Goal: Information Seeking & Learning: Learn about a topic

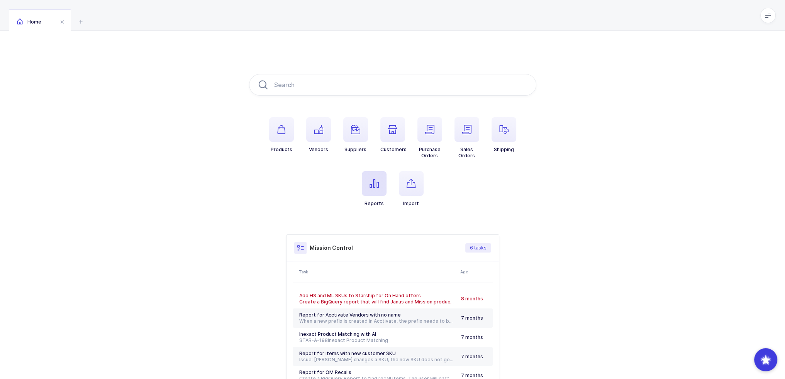
click at [377, 189] on span "button" at bounding box center [374, 183] width 25 height 25
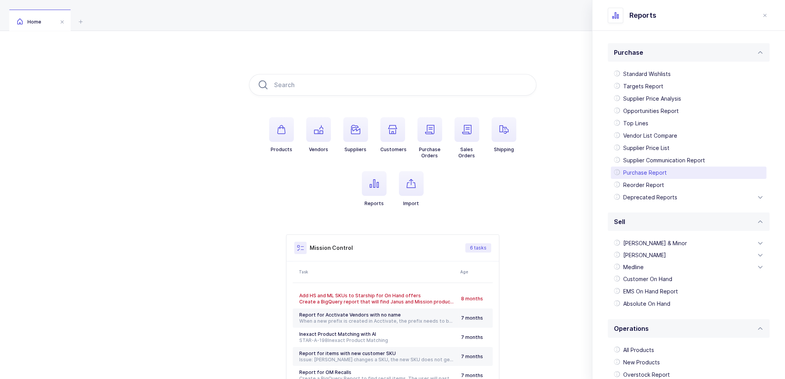
click at [651, 172] on div "Purchase Report" at bounding box center [689, 173] width 156 height 12
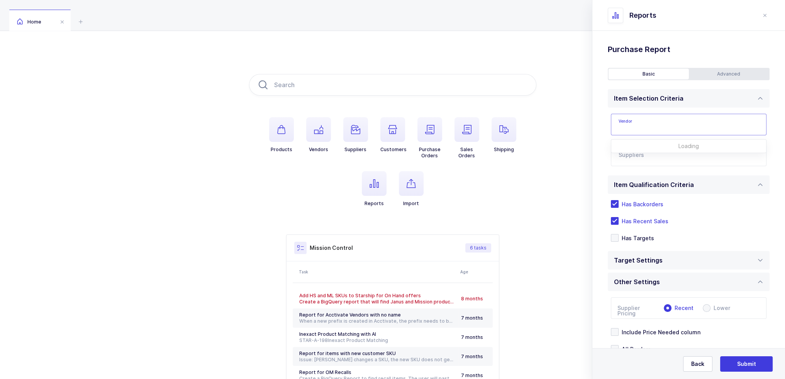
click at [656, 124] on input "text" at bounding box center [689, 125] width 156 height 22
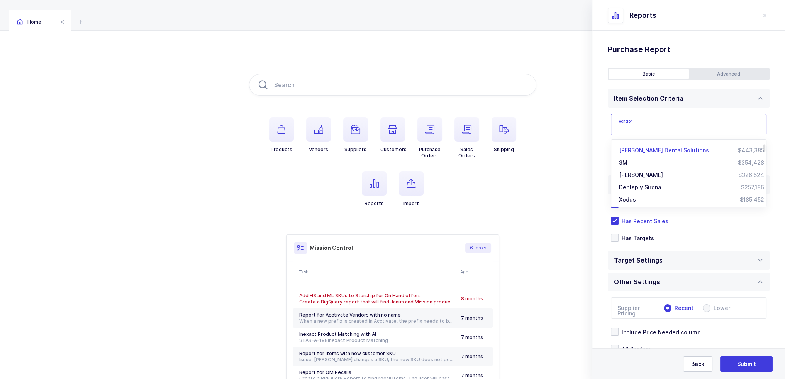
scroll to position [39, 0]
click at [605, 198] on div "Standard Wishlists Targets Report Supplier Price Analysis Opportunities Report …" at bounding box center [688, 225] width 193 height 388
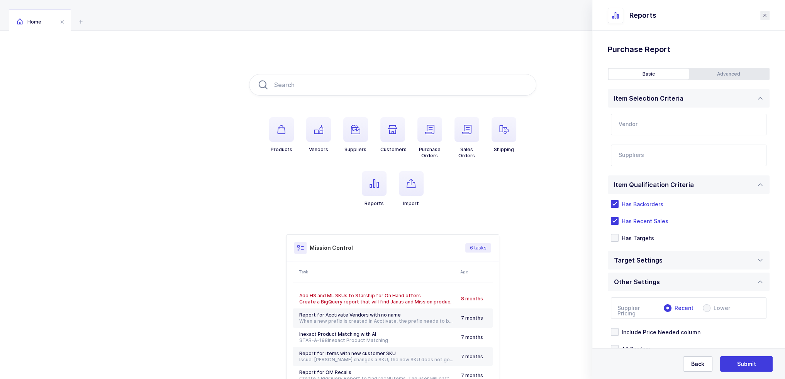
click at [0, 0] on button "close drawer" at bounding box center [0, 0] width 0 height 0
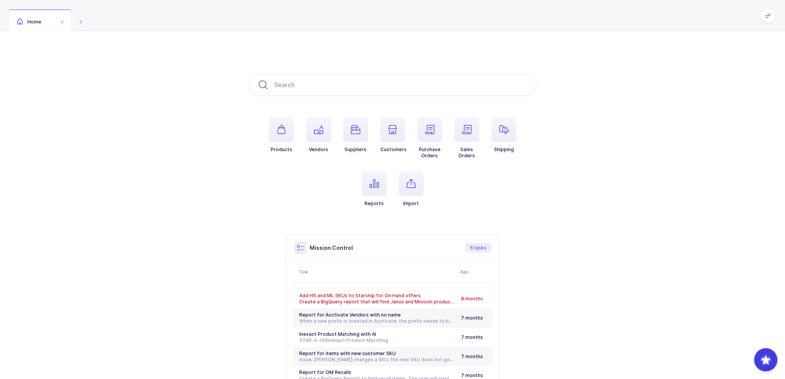
click at [259, 321] on div "Mission Control 6 tasks Task Age Add HS and ML SKUs to Starship for On Hand off…" at bounding box center [392, 323] width 287 height 177
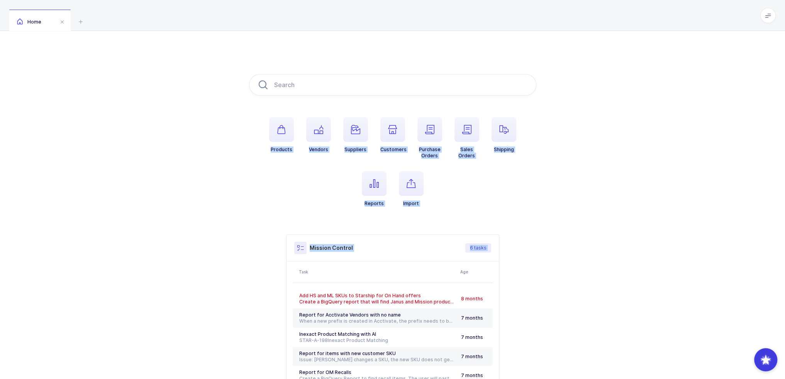
drag, startPoint x: 257, startPoint y: 321, endPoint x: 222, endPoint y: 178, distance: 147.3
click at [222, 178] on div "Products Vendors Suppliers Customers Purchase Orders Sales Orders Shipping Repo…" at bounding box center [392, 243] width 785 height 424
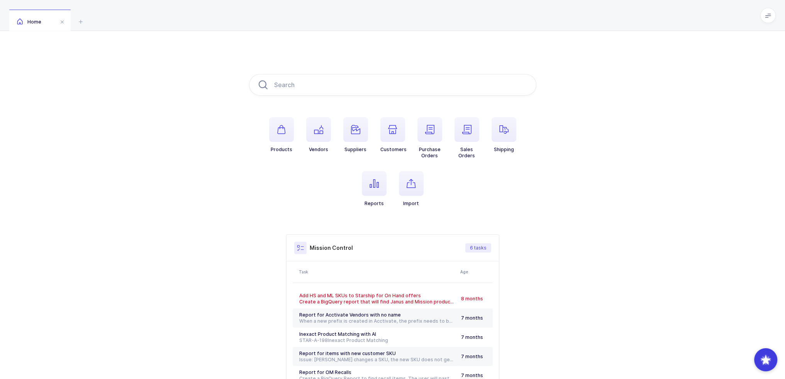
click at [222, 178] on div "Products Vendors Suppliers Customers Purchase Orders Sales Orders Shipping Repo…" at bounding box center [392, 243] width 785 height 424
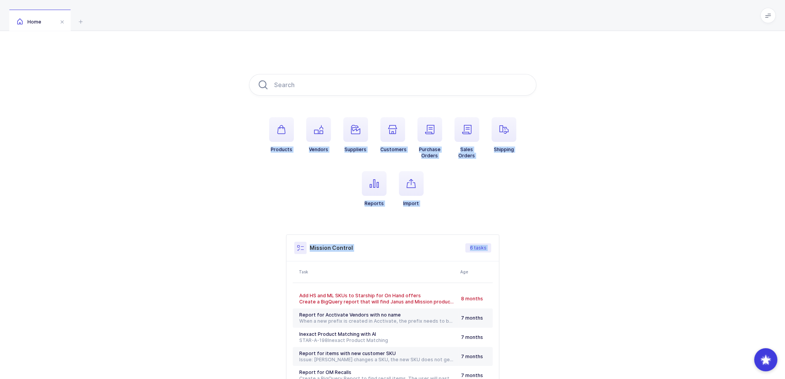
drag, startPoint x: 214, startPoint y: 145, endPoint x: 654, endPoint y: 342, distance: 482.4
click at [654, 361] on div "Products Vendors Suppliers Customers Purchase Orders Sales Orders Shipping Repo…" at bounding box center [392, 243] width 785 height 424
click at [652, 321] on div "Products Vendors Suppliers Customers Purchase Orders Sales Orders Shipping Repo…" at bounding box center [392, 243] width 785 height 424
drag, startPoint x: 452, startPoint y: 104, endPoint x: 433, endPoint y: 41, distance: 65.3
click at [433, 41] on div "Products Vendors Suppliers Customers Purchase Orders Sales Orders Shipping Repo…" at bounding box center [392, 243] width 785 height 424
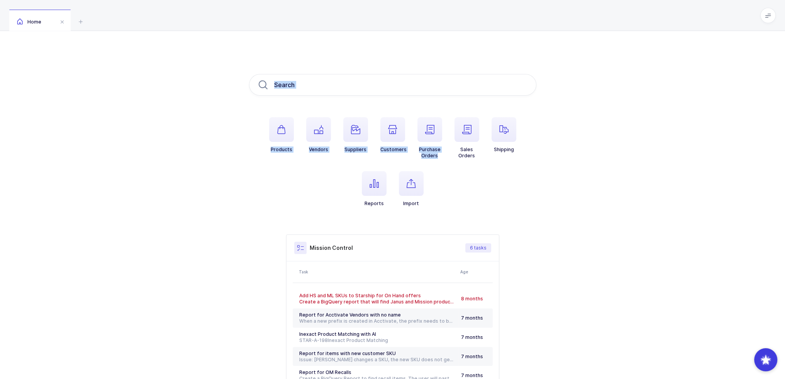
click at [433, 41] on div "Products Vendors Suppliers Customers Purchase Orders Sales Orders Shipping Repo…" at bounding box center [392, 243] width 785 height 424
drag, startPoint x: 433, startPoint y: 41, endPoint x: 432, endPoint y: 213, distance: 172.2
click at [432, 213] on div "Products Vendors Suppliers Customers Purchase Orders Sales Orders Shipping Repo…" at bounding box center [392, 243] width 785 height 424
click at [432, 213] on ul "Products Vendors Suppliers Customers Purchase Orders Sales Orders Shipping Repo…" at bounding box center [392, 168] width 287 height 102
drag, startPoint x: 432, startPoint y: 213, endPoint x: 186, endPoint y: 30, distance: 307.3
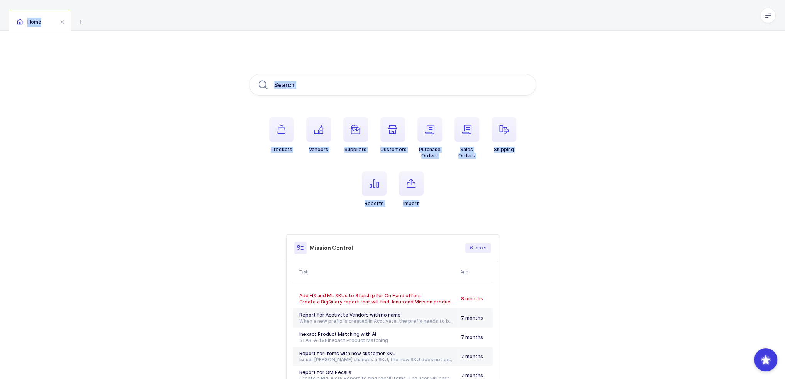
click at [186, 30] on div "Home Products Vendors Suppliers Customers Purchase Orders Sales Orders Shipping…" at bounding box center [392, 227] width 785 height 455
click at [186, 30] on div "Home" at bounding box center [392, 15] width 785 height 31
drag, startPoint x: 185, startPoint y: 50, endPoint x: 462, endPoint y: 211, distance: 321.0
click at [462, 211] on div "Products Vendors Suppliers Customers Purchase Orders Sales Orders Shipping Repo…" at bounding box center [392, 243] width 785 height 424
click at [462, 211] on ul "Products Vendors Suppliers Customers Purchase Orders Sales Orders Shipping Repo…" at bounding box center [392, 168] width 287 height 102
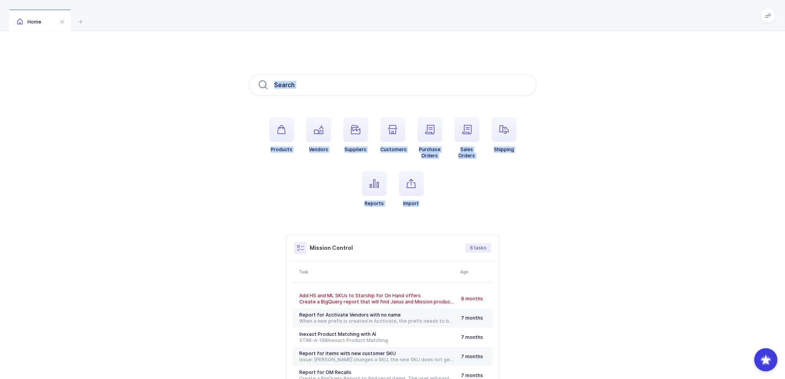
drag, startPoint x: 462, startPoint y: 211, endPoint x: 205, endPoint y: 56, distance: 300.4
click at [205, 56] on div "Products Vendors Suppliers Customers Purchase Orders Sales Orders Shipping Repo…" at bounding box center [392, 243] width 785 height 424
drag, startPoint x: 205, startPoint y: 56, endPoint x: 454, endPoint y: 203, distance: 288.8
click at [454, 203] on div "Products Vendors Suppliers Customers Purchase Orders Sales Orders Shipping Repo…" at bounding box center [392, 243] width 785 height 424
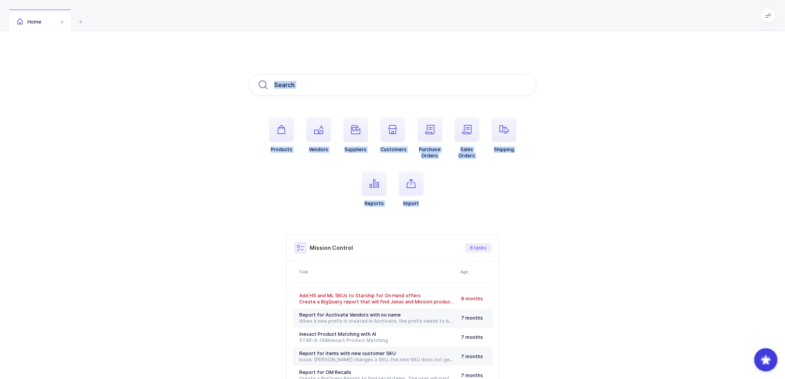
click at [454, 203] on ul "Products Vendors Suppliers Customers Purchase Orders Sales Orders Shipping Repo…" at bounding box center [392, 168] width 287 height 102
drag, startPoint x: 454, startPoint y: 203, endPoint x: 179, endPoint y: 56, distance: 311.2
click at [179, 56] on div "Products Vendors Suppliers Customers Purchase Orders Sales Orders Shipping Repo…" at bounding box center [392, 243] width 785 height 424
click at [183, 57] on div "Products Vendors Suppliers Customers Purchase Orders Sales Orders Shipping Repo…" at bounding box center [392, 243] width 785 height 424
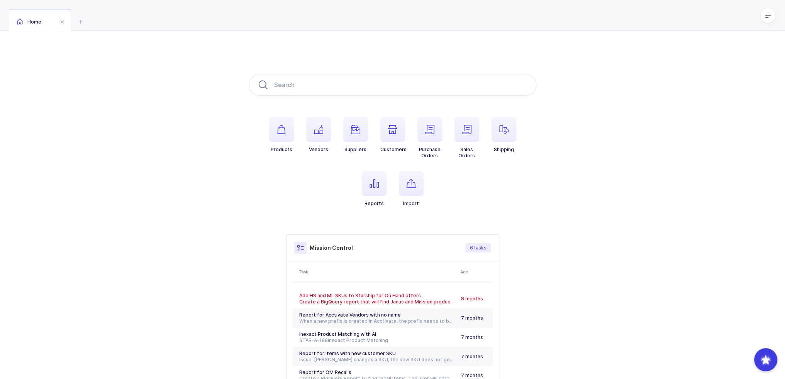
click at [767, 20] on span at bounding box center [767, 15] width 15 height 15
click at [743, 104] on li "Purchasing" at bounding box center [739, 104] width 58 height 6
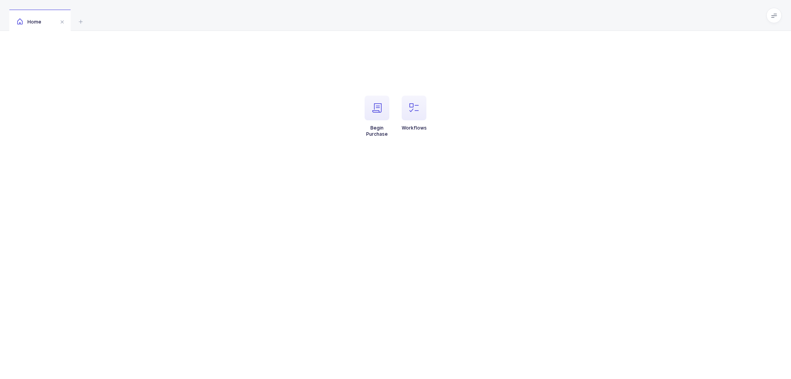
click at [472, 120] on ul "Begin Purchase Workflows" at bounding box center [395, 123] width 287 height 54
drag, startPoint x: 432, startPoint y: 131, endPoint x: 291, endPoint y: 68, distance: 154.1
click at [291, 68] on div "Begin Purchase Workflows" at bounding box center [395, 112] width 791 height 162
drag, startPoint x: 291, startPoint y: 68, endPoint x: 490, endPoint y: 168, distance: 222.7
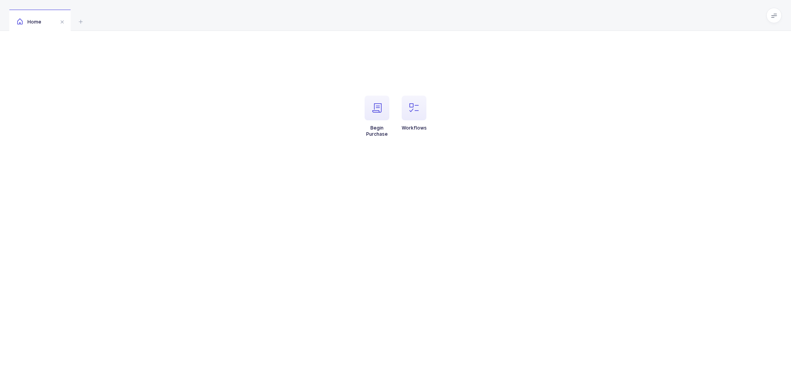
click at [490, 168] on div "Begin Purchase Workflows" at bounding box center [395, 112] width 791 height 162
drag, startPoint x: 490, startPoint y: 168, endPoint x: 293, endPoint y: 67, distance: 221.5
click at [293, 67] on div "Begin Purchase Workflows" at bounding box center [395, 112] width 791 height 162
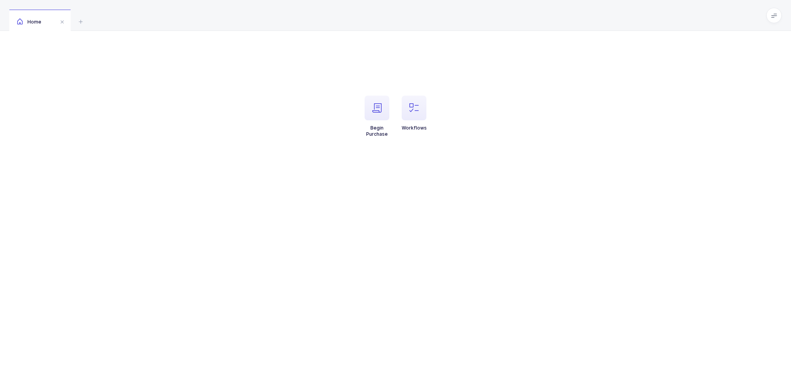
drag, startPoint x: 293, startPoint y: 67, endPoint x: 451, endPoint y: 151, distance: 179.2
click at [451, 151] on div "Begin Purchase Workflows" at bounding box center [395, 112] width 791 height 162
drag, startPoint x: 455, startPoint y: 152, endPoint x: 265, endPoint y: 75, distance: 205.2
click at [265, 75] on div "Begin Purchase Workflows" at bounding box center [395, 112] width 791 height 162
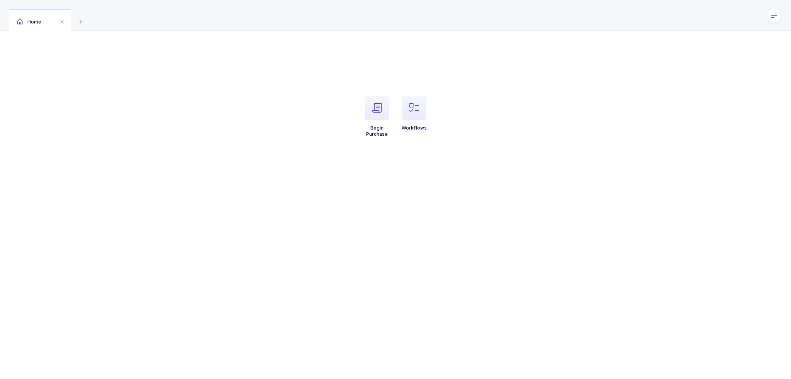
click at [265, 75] on div "Begin Purchase Workflows" at bounding box center [395, 112] width 287 height 76
drag, startPoint x: 265, startPoint y: 75, endPoint x: 445, endPoint y: 152, distance: 195.6
click at [445, 152] on div "Begin Purchase Workflows" at bounding box center [395, 112] width 791 height 162
drag, startPoint x: 445, startPoint y: 152, endPoint x: 269, endPoint y: 78, distance: 191.1
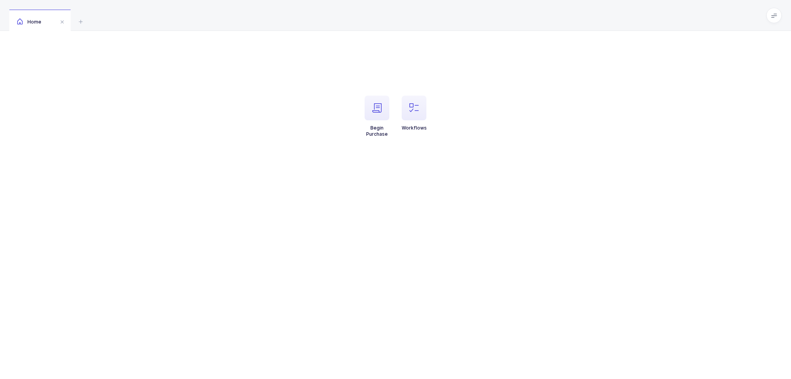
click at [269, 78] on div "Begin Purchase Workflows" at bounding box center [395, 112] width 791 height 162
click at [269, 78] on div "Begin Purchase Workflows" at bounding box center [395, 112] width 287 height 76
drag, startPoint x: 269, startPoint y: 78, endPoint x: 500, endPoint y: 154, distance: 244.0
click at [500, 154] on div "Begin Purchase Workflows" at bounding box center [395, 112] width 791 height 162
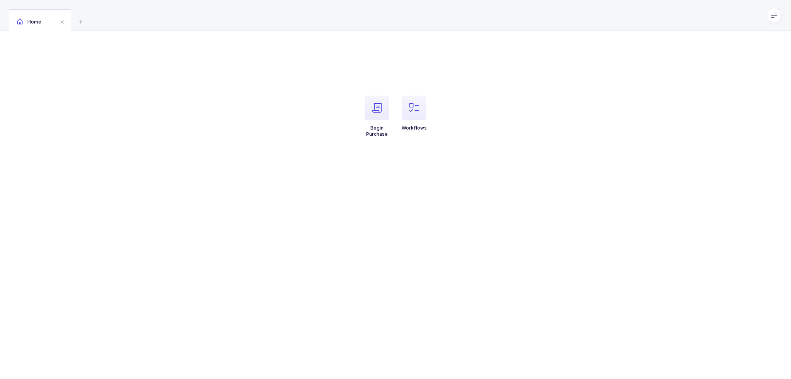
drag, startPoint x: 500, startPoint y: 154, endPoint x: 278, endPoint y: 62, distance: 240.9
click at [278, 62] on div "Begin Purchase Workflows" at bounding box center [395, 112] width 791 height 162
drag, startPoint x: 278, startPoint y: 62, endPoint x: 459, endPoint y: 149, distance: 200.8
click at [459, 149] on div "Begin Purchase Workflows" at bounding box center [395, 112] width 791 height 162
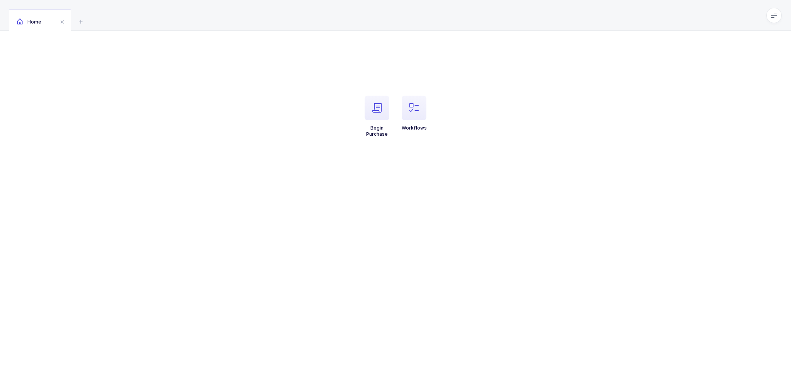
click at [459, 149] on ul "Begin Purchase Workflows" at bounding box center [395, 123] width 287 height 54
drag, startPoint x: 459, startPoint y: 149, endPoint x: 323, endPoint y: 102, distance: 143.3
click at [323, 102] on ul "Begin Purchase Workflows" at bounding box center [395, 123] width 287 height 54
drag, startPoint x: 323, startPoint y: 102, endPoint x: 465, endPoint y: 159, distance: 152.9
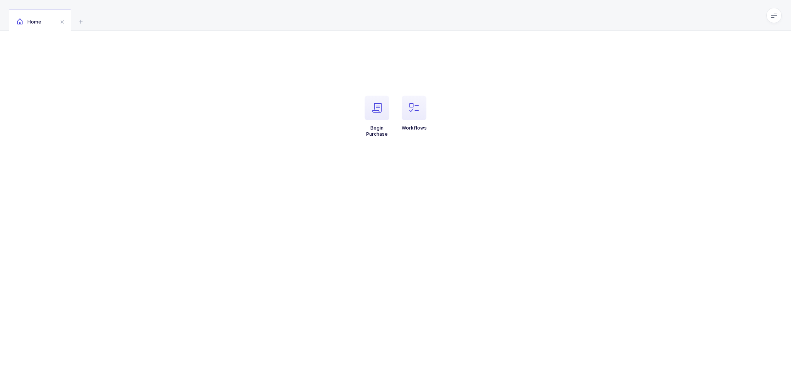
click at [465, 159] on div "Begin Purchase Workflows" at bounding box center [395, 112] width 791 height 162
drag, startPoint x: 465, startPoint y: 159, endPoint x: 296, endPoint y: 121, distance: 173.6
click at [296, 121] on div "Begin Purchase Workflows" at bounding box center [395, 112] width 791 height 162
click at [296, 121] on ul "Begin Purchase Workflows" at bounding box center [395, 123] width 287 height 54
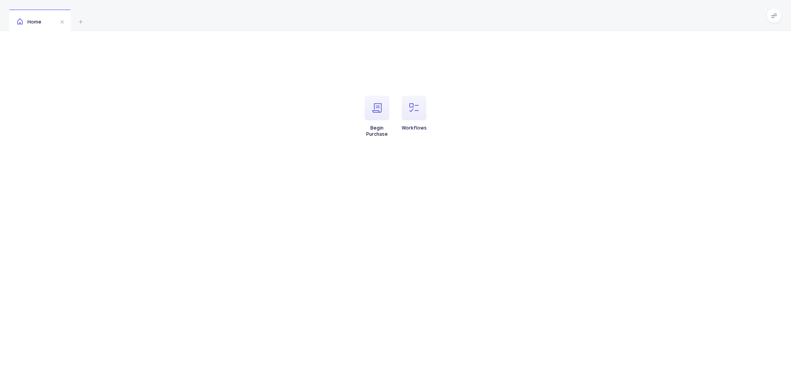
drag, startPoint x: 296, startPoint y: 121, endPoint x: 472, endPoint y: 146, distance: 178.1
click at [472, 146] on ul "Begin Purchase Workflows" at bounding box center [395, 123] width 287 height 54
drag, startPoint x: 472, startPoint y: 146, endPoint x: 353, endPoint y: 75, distance: 138.6
click at [353, 76] on div "Begin Purchase Workflows" at bounding box center [395, 112] width 287 height 76
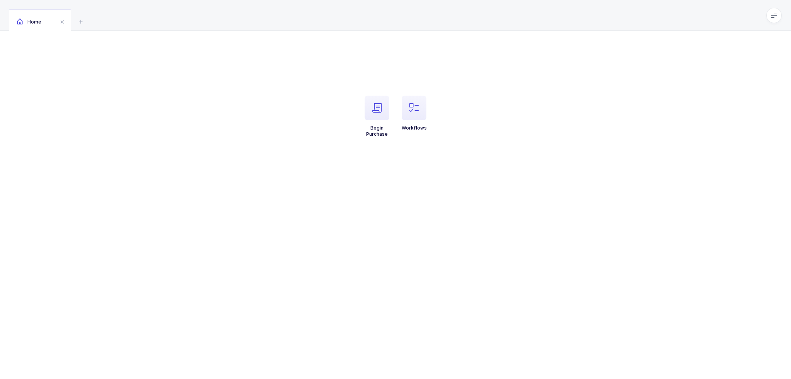
click at [353, 75] on div "Begin Purchase Workflows" at bounding box center [395, 112] width 287 height 76
drag, startPoint x: 353, startPoint y: 75, endPoint x: 359, endPoint y: 14, distance: 62.1
click at [359, 14] on div "Home Begin Purchase Workflows" at bounding box center [395, 189] width 791 height 379
click at [359, 14] on div "Home" at bounding box center [395, 15] width 791 height 31
drag, startPoint x: 359, startPoint y: 14, endPoint x: 544, endPoint y: 220, distance: 276.7
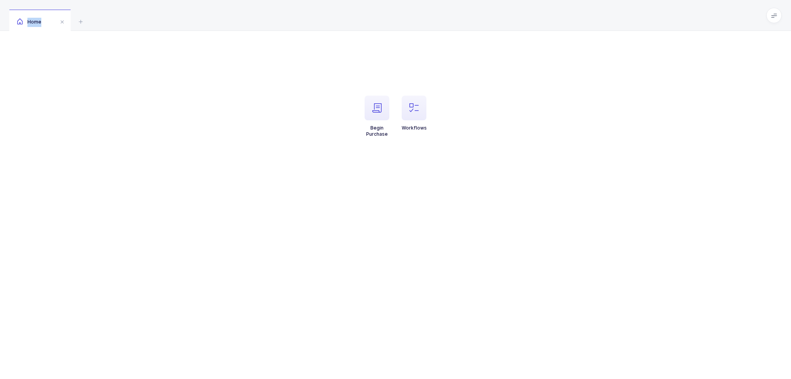
click at [544, 220] on div "Home Begin Purchase Workflows" at bounding box center [395, 189] width 791 height 379
click at [544, 220] on div "Begin Purchase Workflows" at bounding box center [395, 205] width 791 height 349
drag, startPoint x: 544, startPoint y: 220, endPoint x: 458, endPoint y: 16, distance: 220.6
click at [458, 16] on div "Home Begin Purchase Workflows" at bounding box center [395, 189] width 791 height 379
click at [458, 16] on div "Home" at bounding box center [395, 15] width 791 height 31
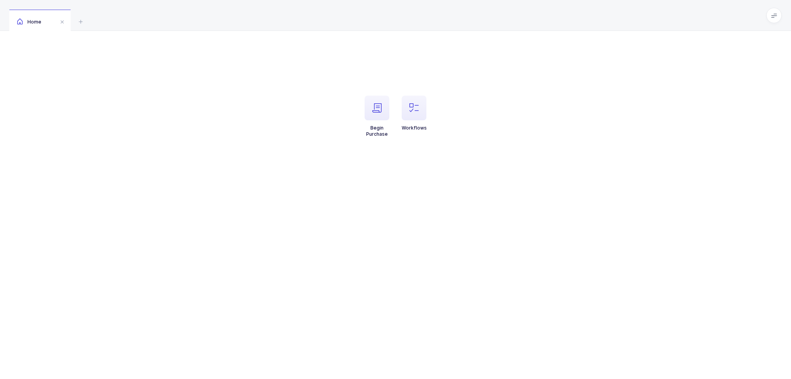
drag, startPoint x: 458, startPoint y: 16, endPoint x: 487, endPoint y: 154, distance: 140.4
click at [487, 154] on div "Home Begin Purchase Workflows" at bounding box center [395, 189] width 791 height 379
click at [487, 154] on div "Begin Purchase Workflows" at bounding box center [395, 112] width 791 height 162
drag, startPoint x: 487, startPoint y: 154, endPoint x: 328, endPoint y: 92, distance: 170.5
click at [328, 92] on div "Begin Purchase Workflows" at bounding box center [395, 112] width 791 height 162
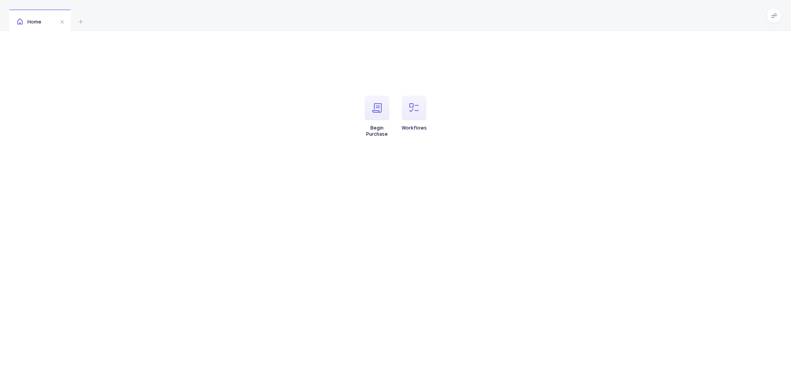
click at [328, 92] on div "Begin Purchase Workflows" at bounding box center [395, 112] width 287 height 76
drag, startPoint x: 328, startPoint y: 92, endPoint x: 566, endPoint y: 166, distance: 249.4
click at [566, 166] on div "Begin Purchase Workflows" at bounding box center [395, 112] width 791 height 162
drag, startPoint x: 566, startPoint y: 166, endPoint x: 312, endPoint y: 105, distance: 262.2
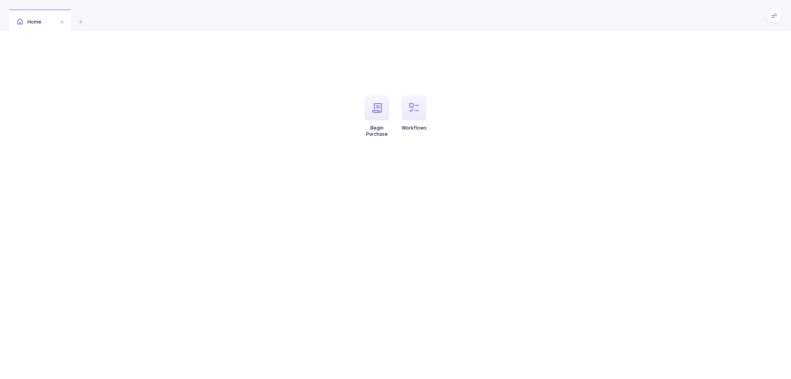
click at [312, 105] on div "Begin Purchase Workflows" at bounding box center [395, 112] width 791 height 162
click at [312, 105] on ul "Begin Purchase Workflows" at bounding box center [395, 123] width 287 height 54
drag, startPoint x: 312, startPoint y: 105, endPoint x: 551, endPoint y: 155, distance: 244.5
click at [551, 155] on div "Begin Purchase Workflows" at bounding box center [395, 112] width 791 height 162
click at [551, 154] on div "Begin Purchase Workflows" at bounding box center [395, 112] width 791 height 162
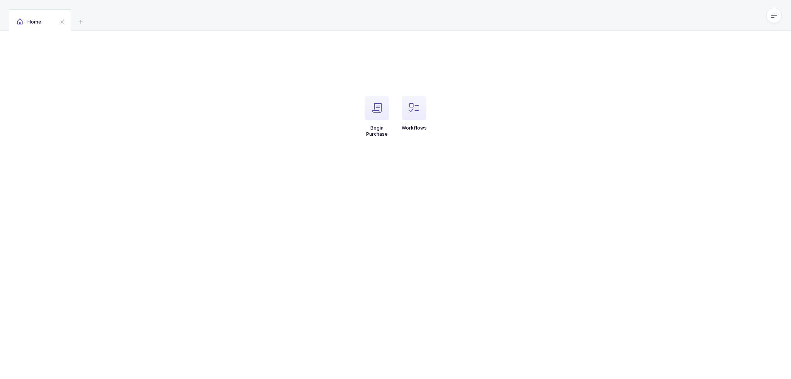
click at [551, 154] on div "Begin Purchase Workflows" at bounding box center [395, 112] width 791 height 162
click at [525, 156] on div "Begin Purchase Workflows" at bounding box center [395, 112] width 791 height 162
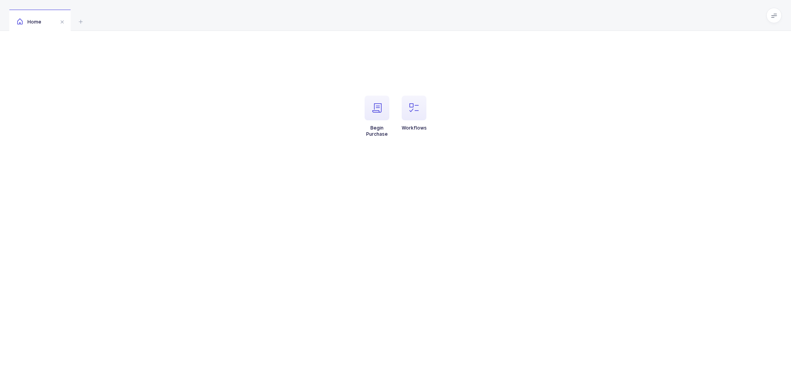
drag, startPoint x: 551, startPoint y: 169, endPoint x: 235, endPoint y: 85, distance: 327.7
click at [235, 85] on div "Begin Purchase Workflows" at bounding box center [395, 112] width 791 height 162
drag, startPoint x: 235, startPoint y: 85, endPoint x: 497, endPoint y: 152, distance: 271.1
click at [497, 152] on div "Begin Purchase Workflows" at bounding box center [395, 112] width 791 height 162
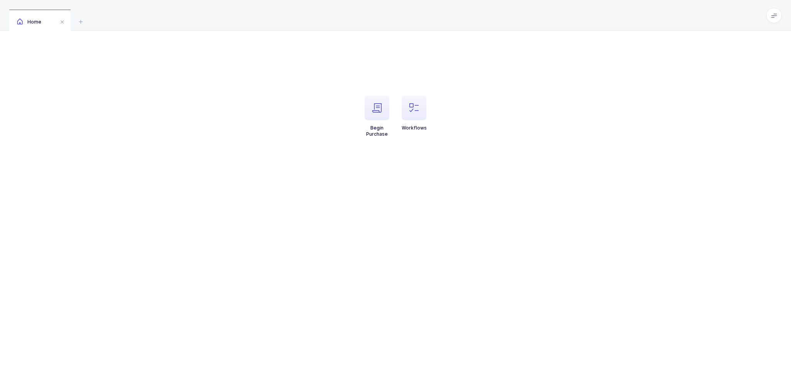
click at [497, 152] on div "Begin Purchase Workflows" at bounding box center [395, 112] width 791 height 162
drag, startPoint x: 497, startPoint y: 152, endPoint x: 273, endPoint y: 113, distance: 227.3
click at [273, 113] on div "Begin Purchase Workflows" at bounding box center [395, 112] width 791 height 162
click at [273, 113] on ul "Begin Purchase Workflows" at bounding box center [395, 123] width 287 height 54
drag, startPoint x: 273, startPoint y: 113, endPoint x: 462, endPoint y: 155, distance: 193.3
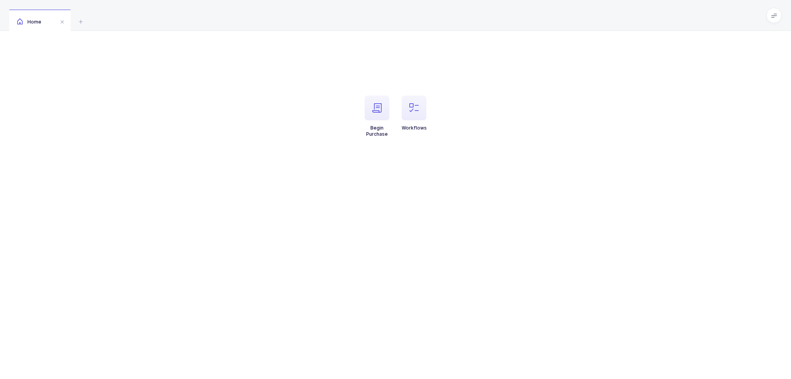
click at [462, 155] on div "Begin Purchase Workflows" at bounding box center [395, 112] width 791 height 162
drag, startPoint x: 381, startPoint y: 51, endPoint x: 435, endPoint y: 146, distance: 109.8
click at [435, 146] on div "Begin Purchase Workflows" at bounding box center [395, 112] width 791 height 162
click at [435, 146] on ul "Begin Purchase Workflows" at bounding box center [395, 123] width 287 height 54
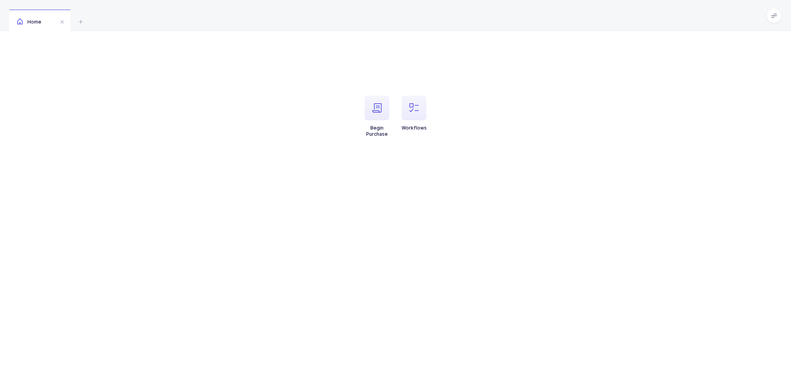
drag, startPoint x: 451, startPoint y: 154, endPoint x: 282, endPoint y: 82, distance: 183.3
click at [282, 82] on div "Begin Purchase Workflows" at bounding box center [395, 112] width 791 height 162
click at [282, 82] on div "Begin Purchase Workflows" at bounding box center [395, 112] width 287 height 76
drag, startPoint x: 282, startPoint y: 82, endPoint x: 439, endPoint y: 136, distance: 165.4
click at [439, 136] on div "Begin Purchase Workflows" at bounding box center [395, 112] width 287 height 76
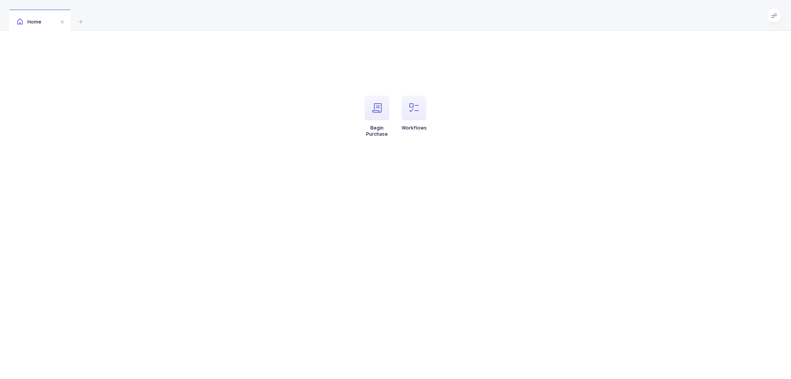
click at [439, 136] on ul "Begin Purchase Workflows" at bounding box center [395, 123] width 287 height 54
click at [144, 117] on div "Begin Purchase Workflows" at bounding box center [395, 112] width 791 height 162
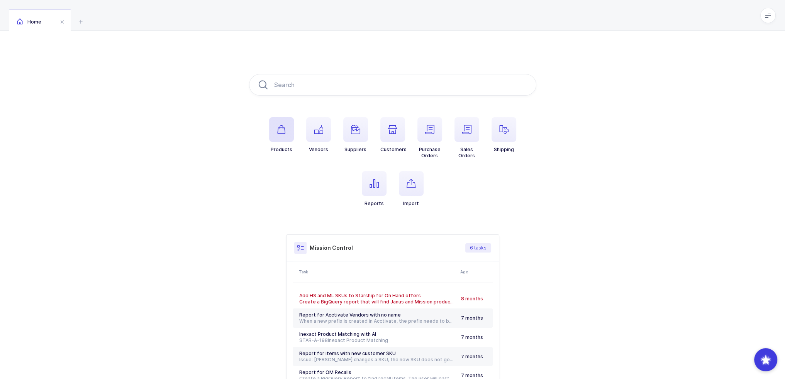
click at [284, 127] on icon "button" at bounding box center [281, 129] width 9 height 9
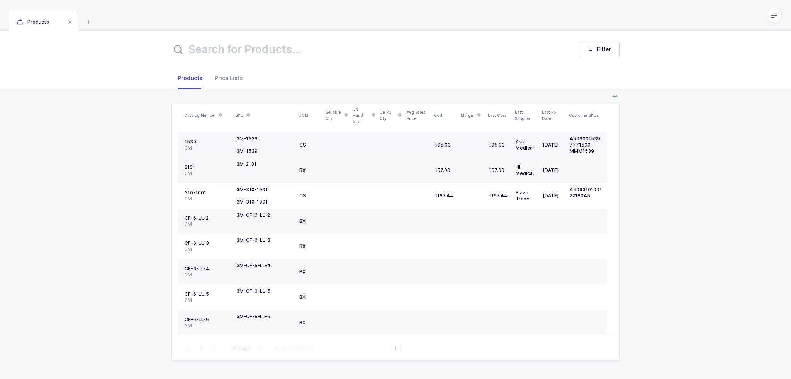
click at [193, 140] on div "1539" at bounding box center [208, 142] width 46 height 6
click at [226, 145] on div "3M" at bounding box center [208, 148] width 46 height 6
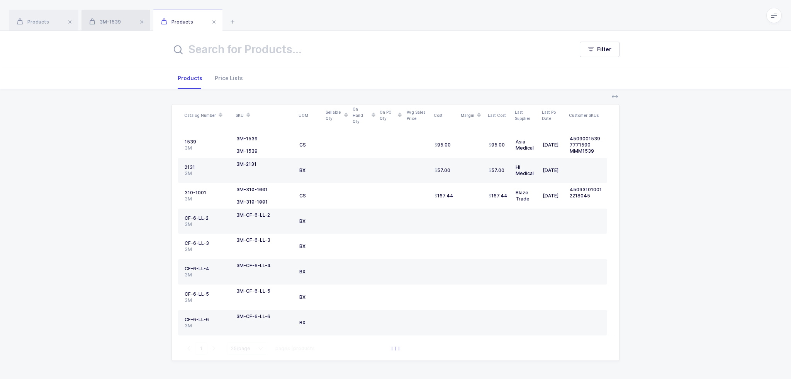
click at [119, 25] on div "3M-1539" at bounding box center [115, 21] width 69 height 22
click at [305, 21] on icon at bounding box center [304, 21] width 9 height 9
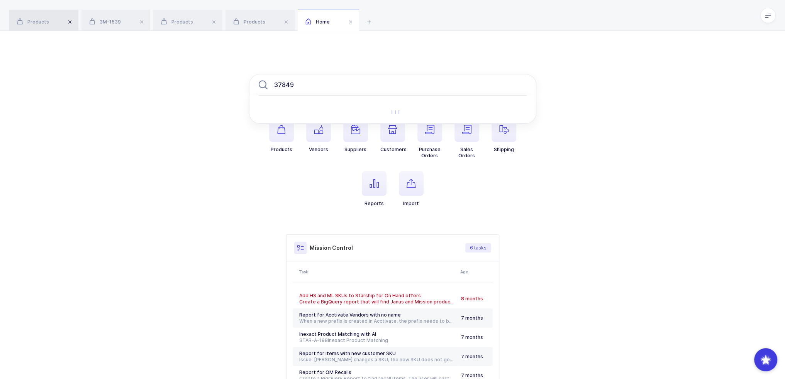
type input "37849"
click at [69, 21] on span at bounding box center [69, 21] width 9 height 9
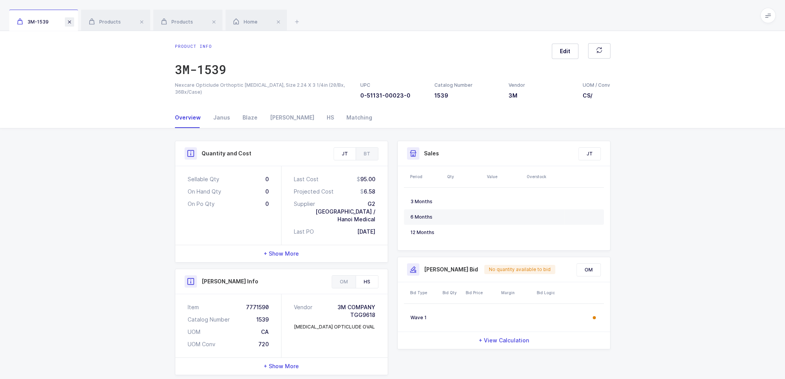
click at [71, 21] on span at bounding box center [69, 21] width 9 height 9
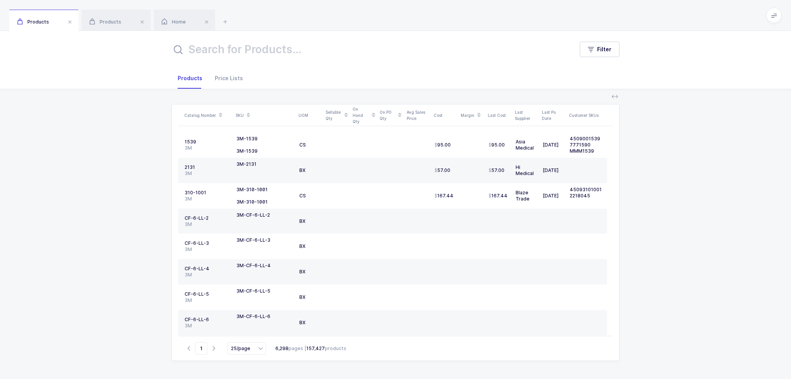
click at [71, 21] on span at bounding box center [69, 21] width 9 height 9
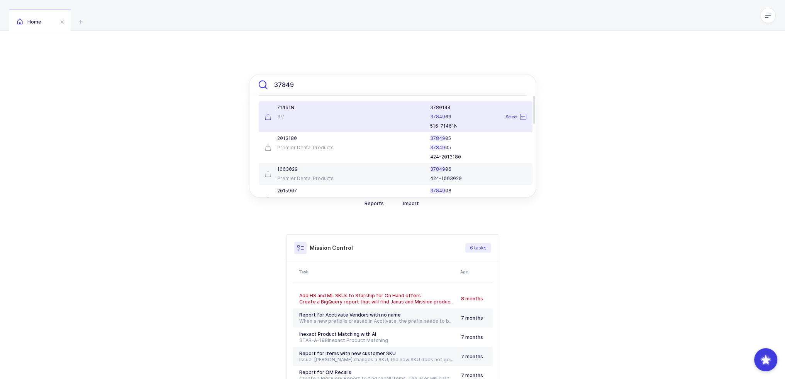
click at [347, 81] on input "37849" at bounding box center [392, 85] width 287 height 22
click at [340, 118] on div "3M" at bounding box center [305, 117] width 81 height 6
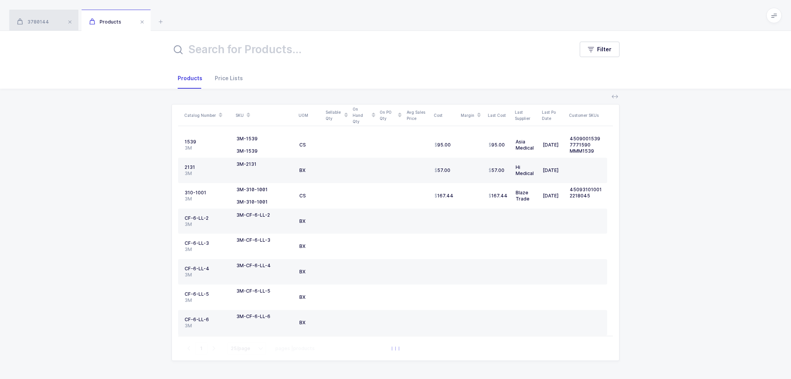
click at [46, 24] on span "3780144" at bounding box center [33, 22] width 32 height 6
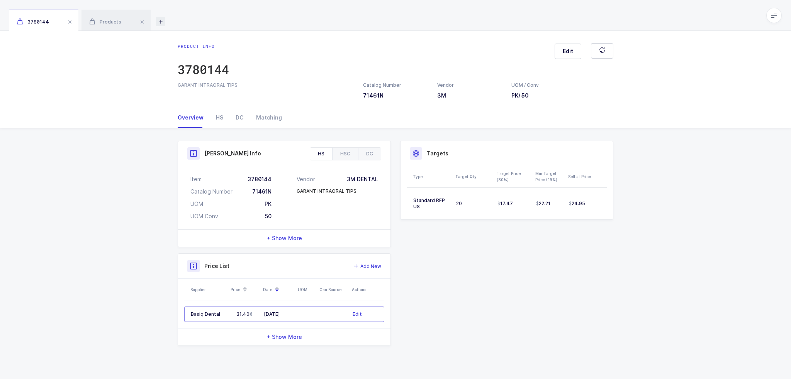
click at [162, 22] on icon at bounding box center [160, 21] width 9 height 9
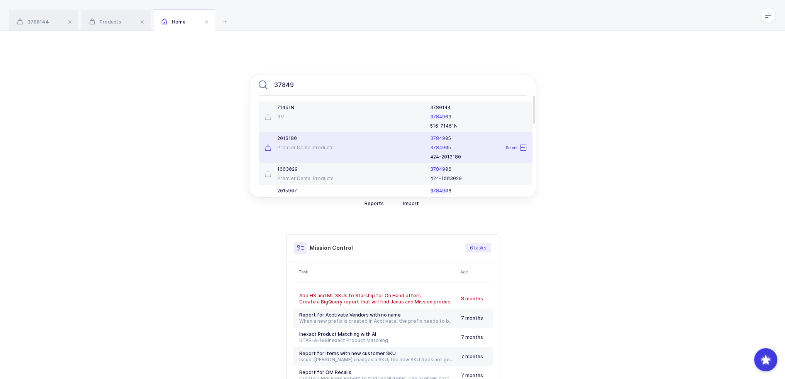
type input "37849"
click at [347, 150] on div "2013180 Premier Dental Products" at bounding box center [305, 147] width 90 height 25
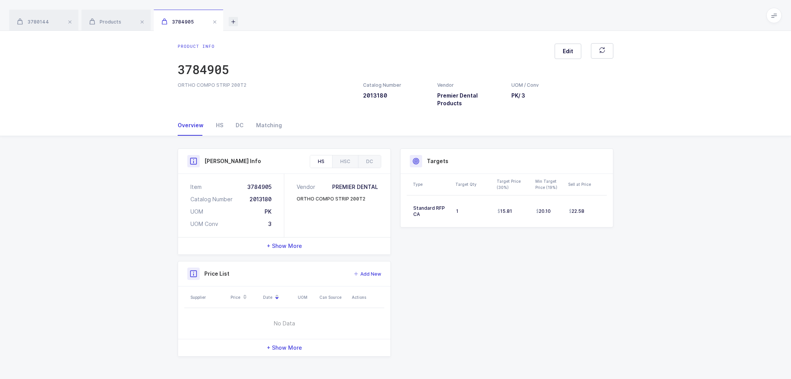
click at [230, 20] on icon at bounding box center [233, 21] width 9 height 9
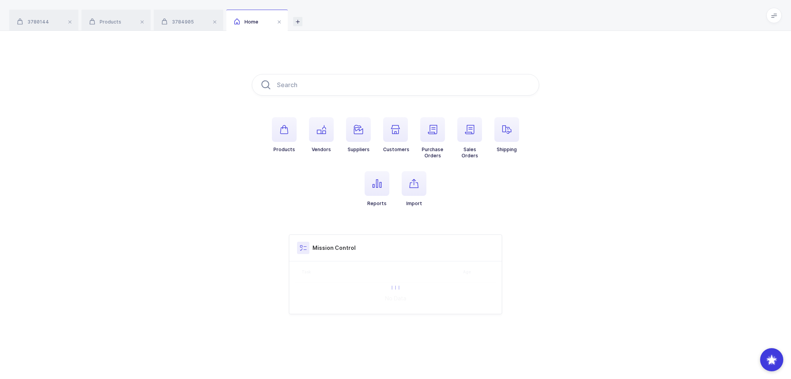
click at [230, 20] on div "Home" at bounding box center [256, 21] width 61 height 22
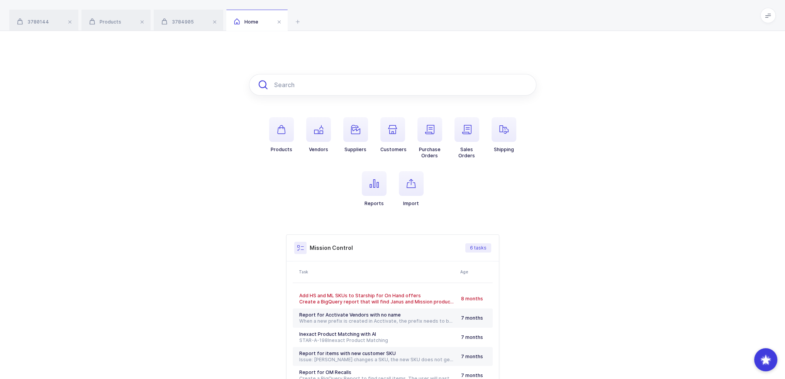
click at [311, 80] on input "text" at bounding box center [392, 85] width 287 height 22
paste input "SN2215"
type input "SN2215"
click at [73, 22] on span at bounding box center [69, 21] width 9 height 9
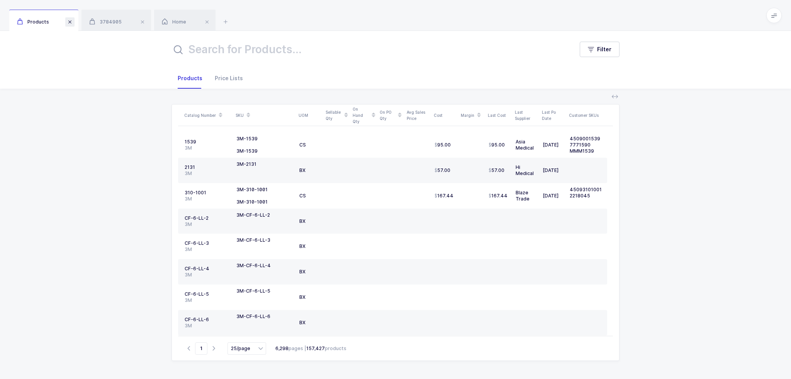
click at [71, 22] on span at bounding box center [69, 21] width 9 height 9
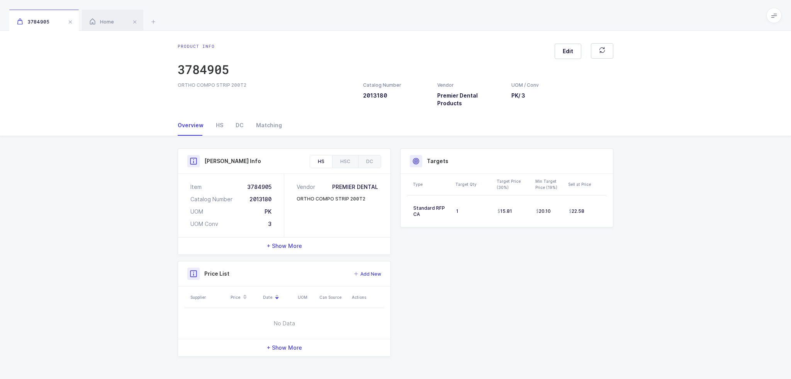
click at [71, 22] on span at bounding box center [70, 21] width 9 height 9
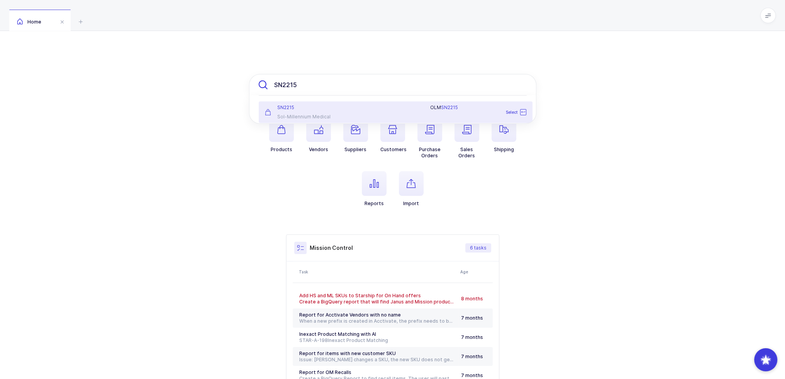
click at [344, 81] on input "SN2215" at bounding box center [392, 85] width 287 height 22
click at [301, 125] on li "Vendors" at bounding box center [318, 138] width 37 height 42
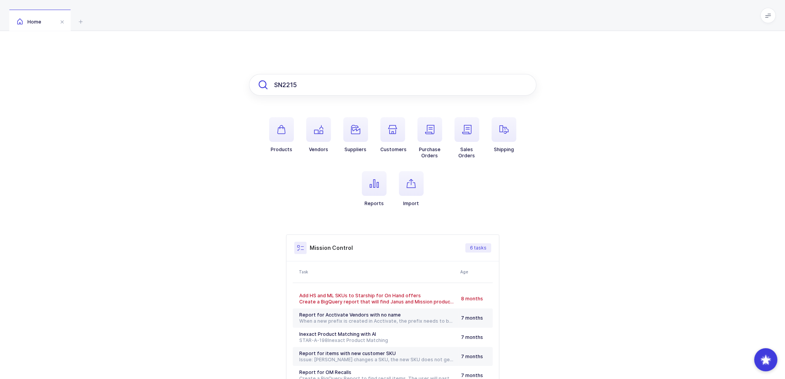
click at [306, 81] on input "SN2215" at bounding box center [392, 85] width 287 height 22
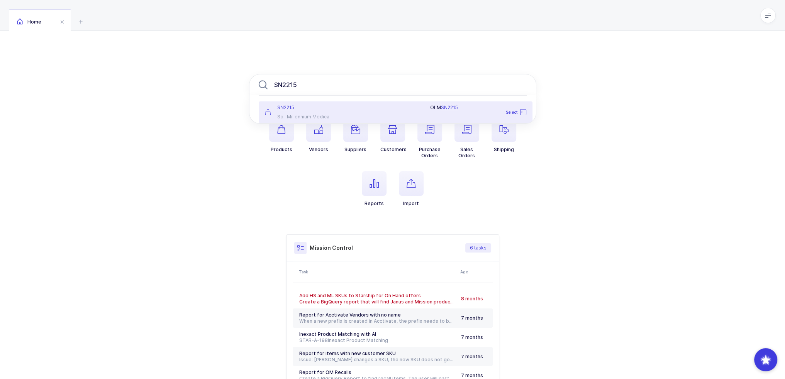
click at [310, 97] on ul "SN2215 Sol-Millennium Medical OLM SN2215 Select" at bounding box center [395, 112] width 292 height 34
click at [310, 112] on div "SN2215 Sol-Millennium Medical" at bounding box center [305, 112] width 90 height 15
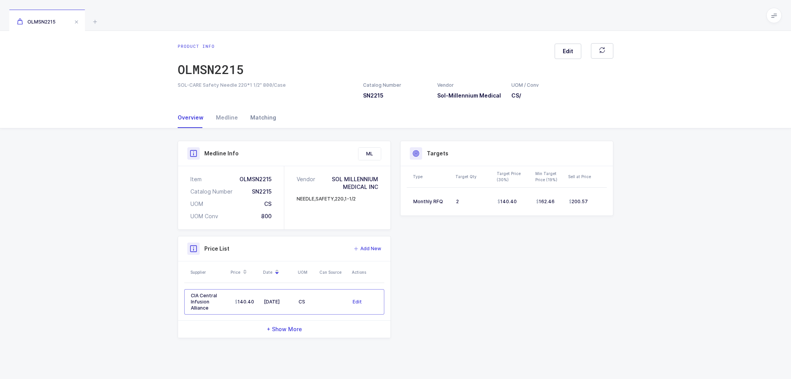
click at [232, 118] on div "Medline" at bounding box center [227, 117] width 34 height 21
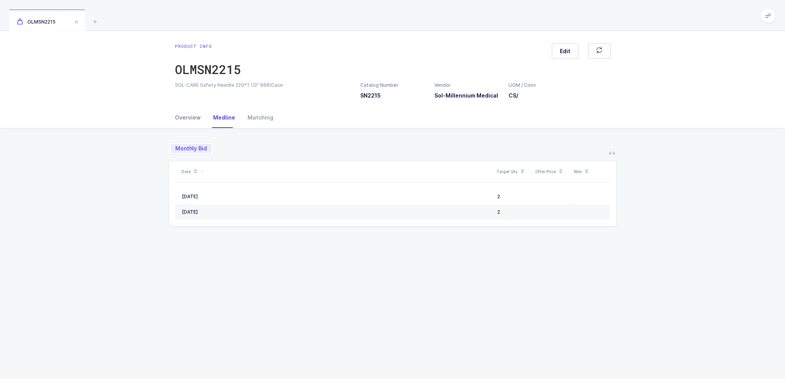
click at [195, 118] on div "Overview" at bounding box center [191, 117] width 32 height 21
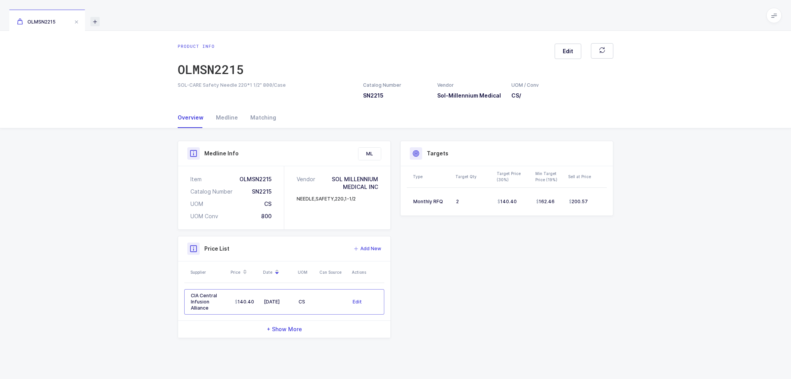
click at [99, 23] on icon at bounding box center [94, 21] width 9 height 9
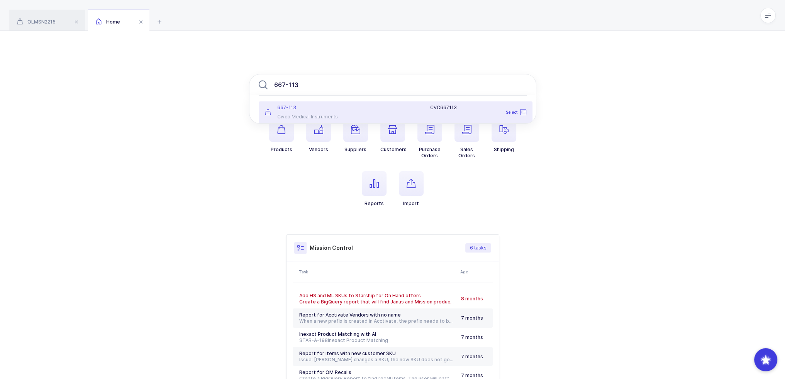
type input "667-113"
click at [345, 107] on div "667-113" at bounding box center [305, 108] width 81 height 6
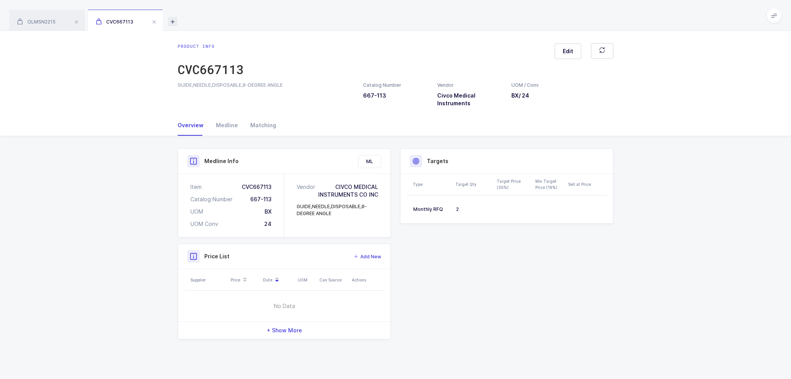
click at [176, 24] on icon at bounding box center [172, 21] width 9 height 9
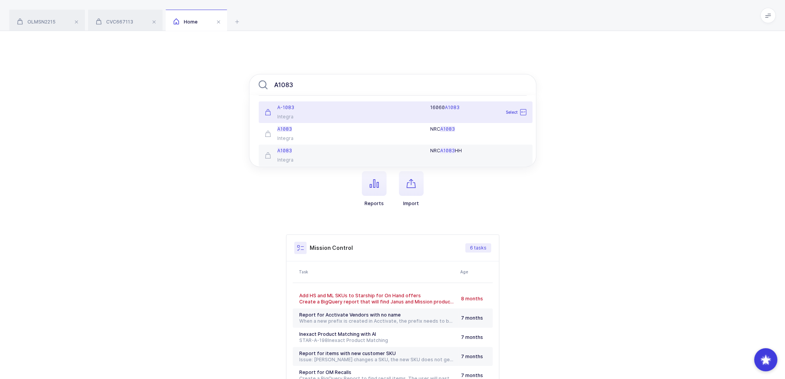
type input "A1083"
click at [320, 112] on div "A-1083 Integra" at bounding box center [305, 112] width 90 height 15
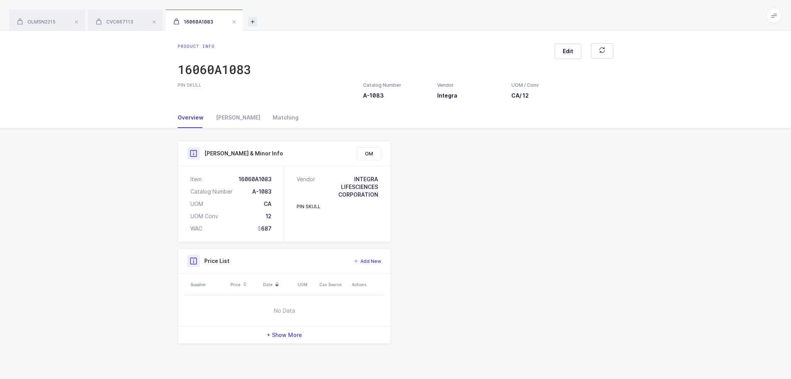
click at [256, 17] on icon at bounding box center [252, 21] width 9 height 9
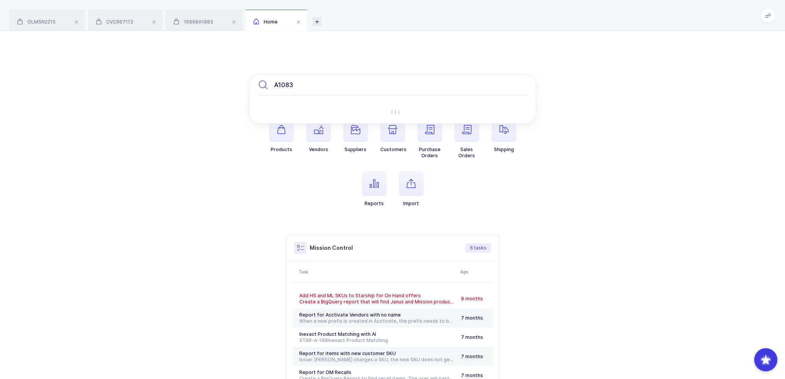
type input "A1083"
click at [318, 24] on icon at bounding box center [316, 21] width 9 height 9
type input "A1083"
click at [286, 20] on div "Home" at bounding box center [276, 21] width 61 height 22
click at [293, 82] on input "A1083" at bounding box center [392, 85] width 287 height 22
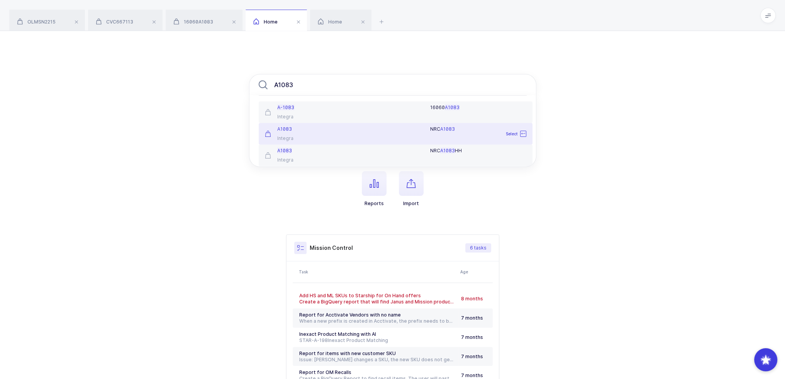
click at [307, 131] on div "A1083" at bounding box center [305, 129] width 81 height 6
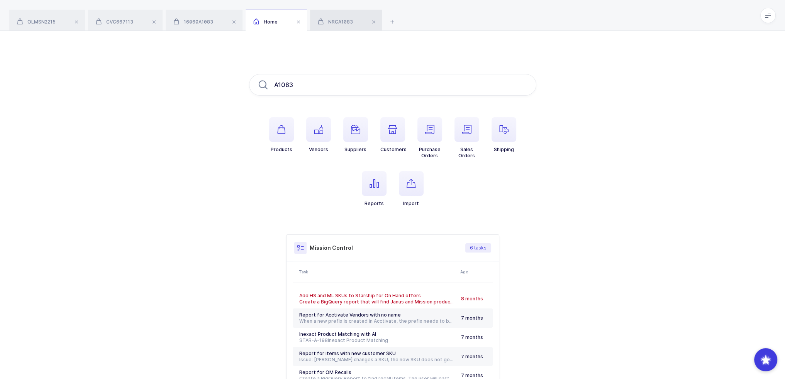
click at [334, 26] on div "NRCA1083" at bounding box center [346, 21] width 72 height 22
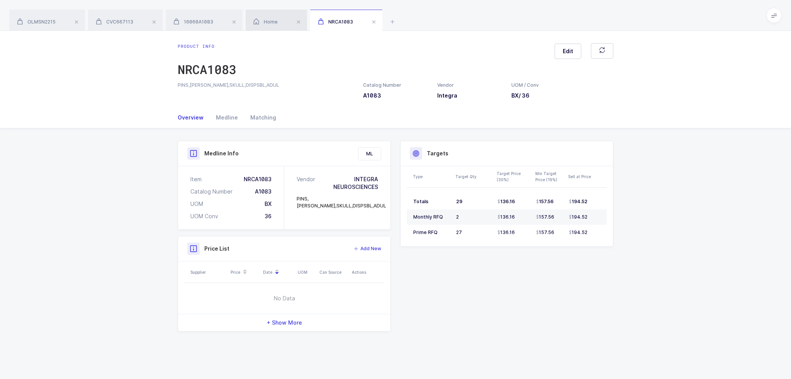
click at [277, 30] on div "Home" at bounding box center [276, 21] width 61 height 22
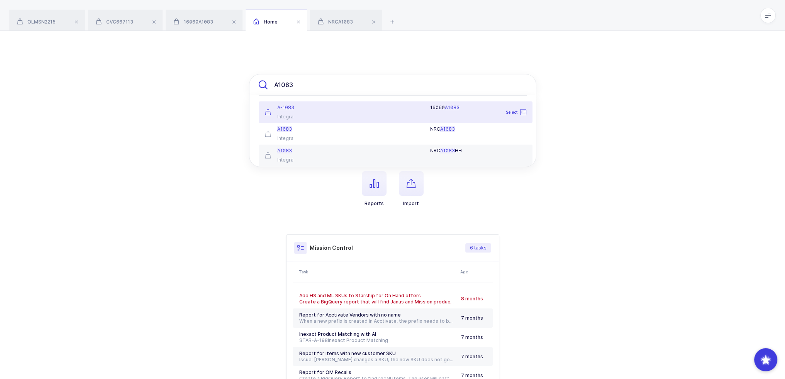
click at [298, 80] on input "A1083" at bounding box center [392, 85] width 287 height 22
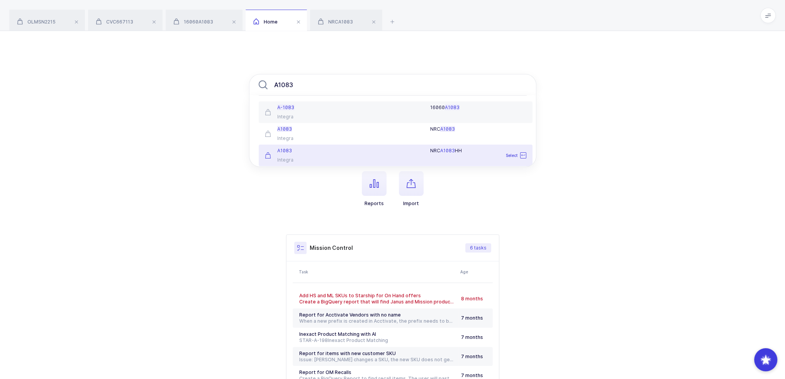
click at [296, 156] on div "A1083 Integra" at bounding box center [305, 155] width 90 height 15
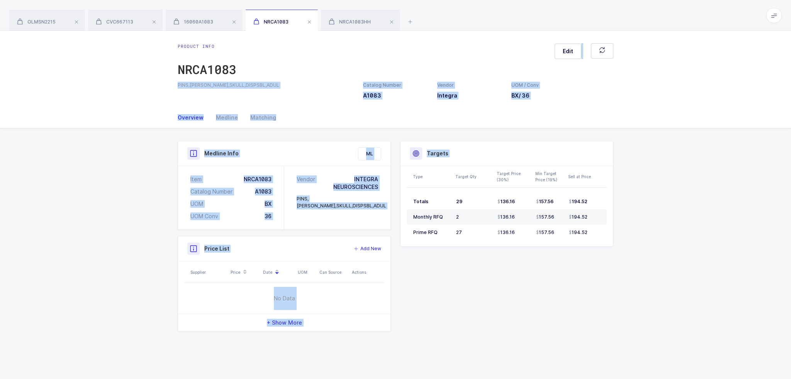
drag, startPoint x: 487, startPoint y: 268, endPoint x: 476, endPoint y: 45, distance: 223.4
click at [476, 45] on div "Product info NRCA1083 Edit PINS,MAYFIELD,SKULL,DISPSBL,ADUL Catalog Number A108…" at bounding box center [395, 205] width 791 height 349
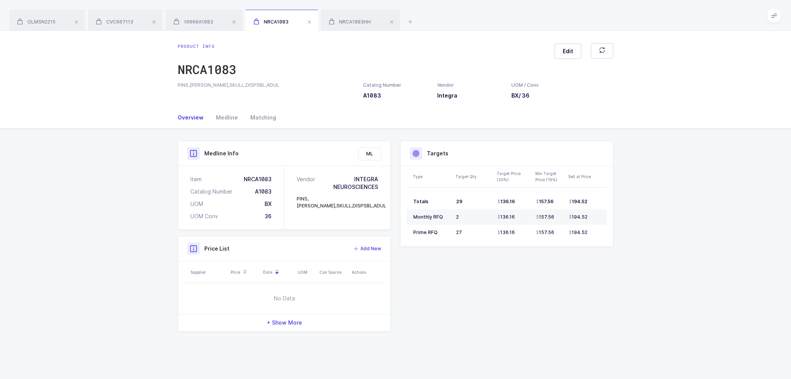
click at [476, 45] on div "Product info NRCA1083 Edit" at bounding box center [395, 62] width 435 height 39
click at [369, 24] on span "NRCA1083HH" at bounding box center [350, 22] width 42 height 6
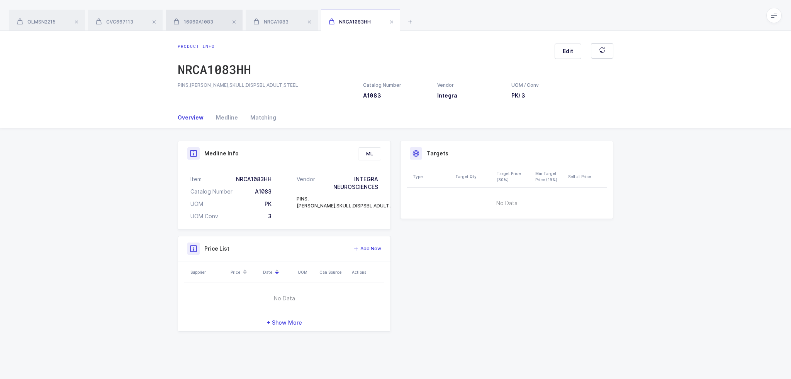
click at [206, 23] on span "16060A1083" at bounding box center [193, 22] width 40 height 6
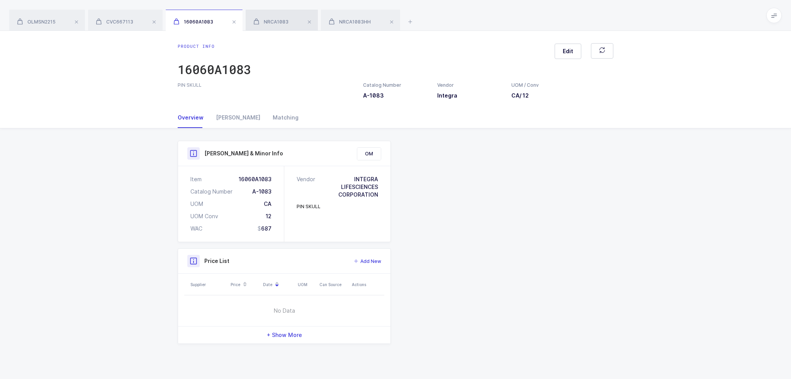
click at [267, 20] on span "NRCA1083" at bounding box center [270, 22] width 35 height 6
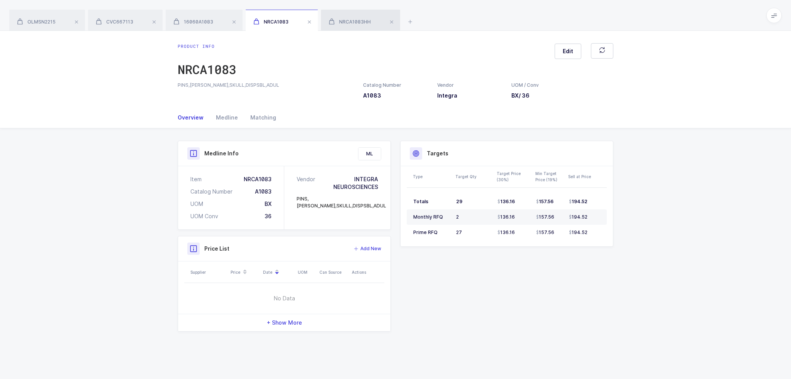
click at [340, 14] on div "NRCA1083HH" at bounding box center [360, 21] width 79 height 22
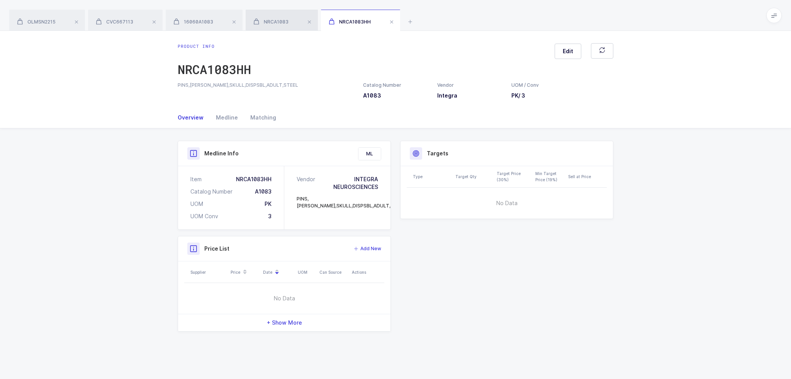
click at [269, 20] on span "NRCA1083" at bounding box center [270, 22] width 35 height 6
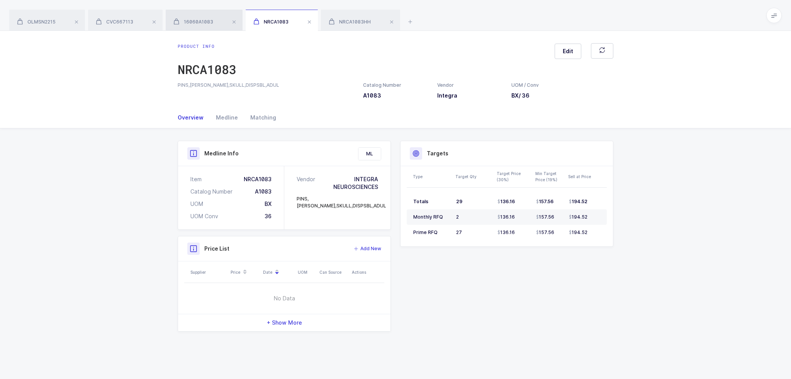
click at [204, 17] on div "16060A1083" at bounding box center [204, 21] width 77 height 22
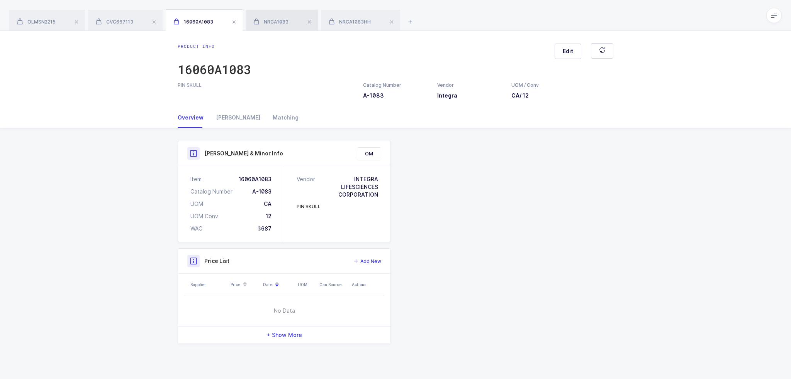
click at [276, 18] on div "NRCA1083" at bounding box center [282, 21] width 72 height 22
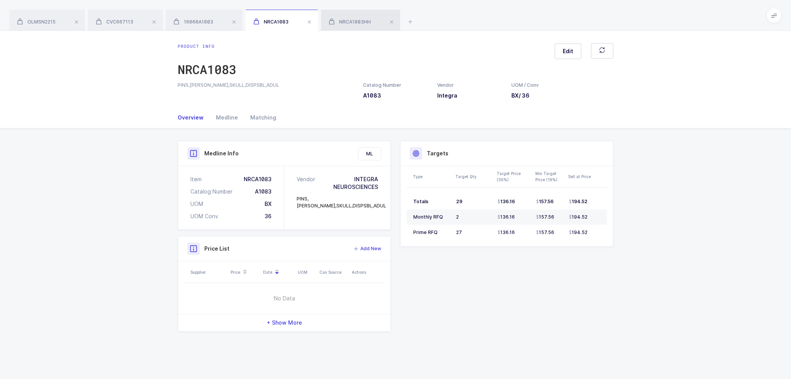
click at [361, 19] on span "NRCA1083HH" at bounding box center [350, 22] width 42 height 6
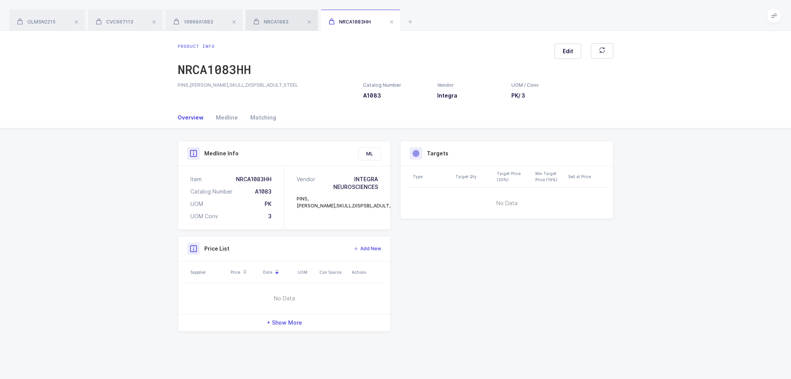
click at [278, 24] on span "NRCA1083" at bounding box center [270, 22] width 35 height 6
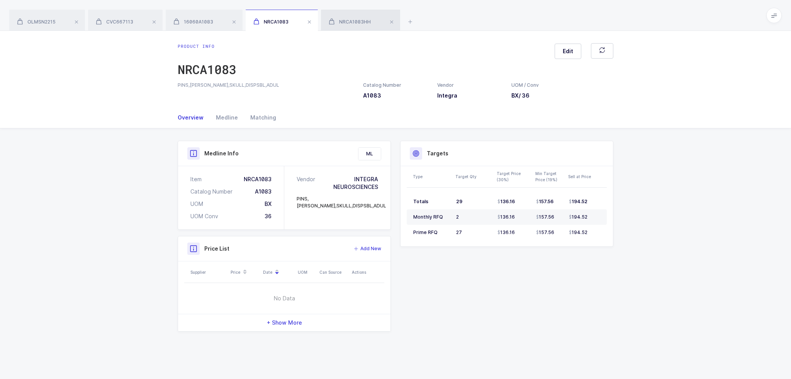
click at [348, 24] on span "NRCA1083HH" at bounding box center [350, 22] width 42 height 6
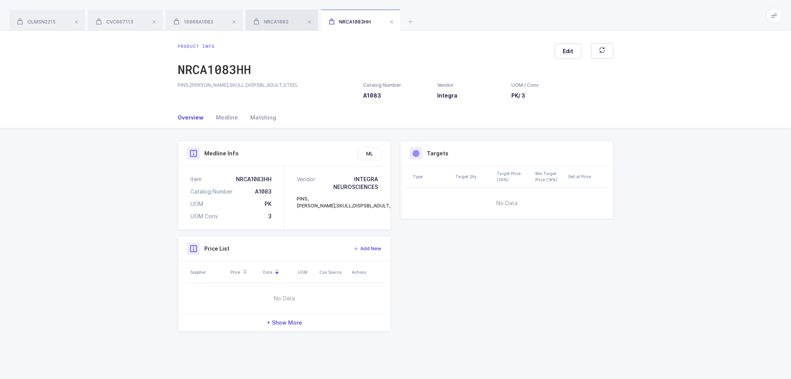
click at [277, 27] on div "NRCA1083" at bounding box center [282, 21] width 72 height 22
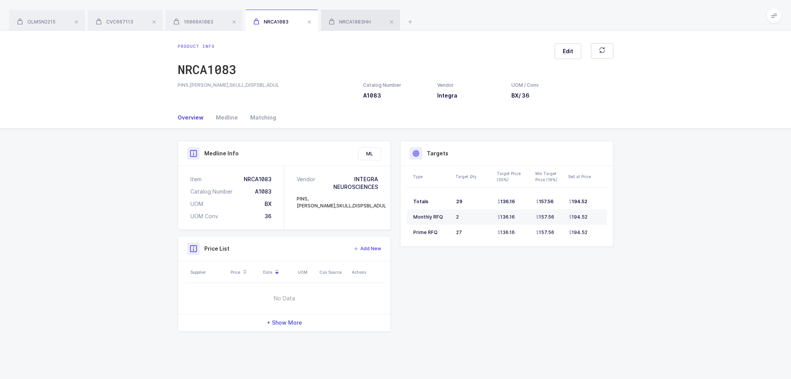
click at [342, 20] on span "NRCA1083HH" at bounding box center [350, 22] width 42 height 6
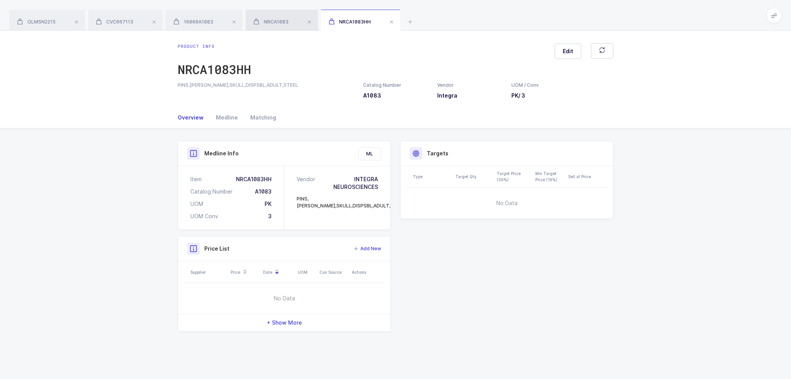
click at [271, 21] on span "NRCA1083" at bounding box center [270, 22] width 35 height 6
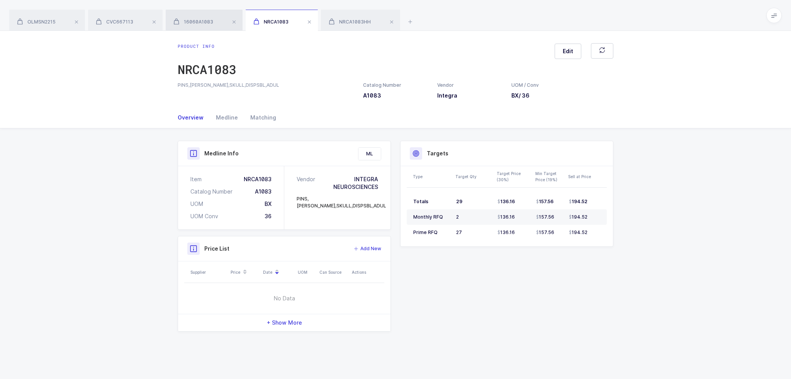
click at [202, 25] on div "16060A1083" at bounding box center [204, 21] width 77 height 22
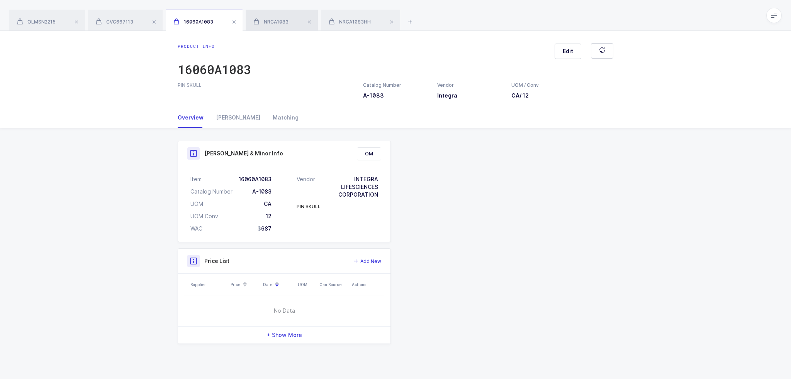
click at [295, 16] on div "NRCA1083" at bounding box center [282, 21] width 72 height 22
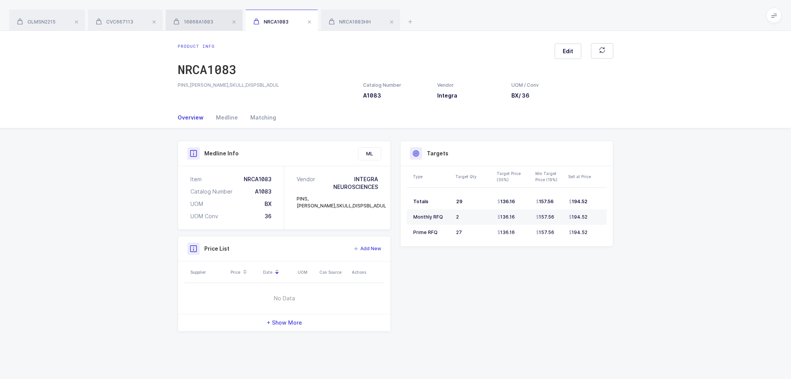
click at [206, 22] on span "16060A1083" at bounding box center [193, 22] width 40 height 6
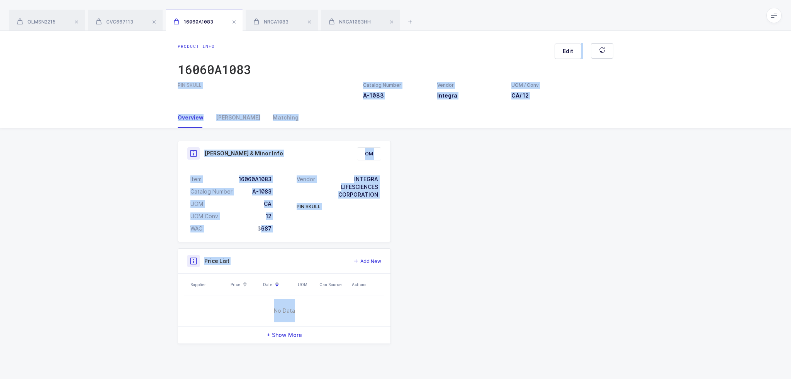
drag, startPoint x: 536, startPoint y: 320, endPoint x: 476, endPoint y: 33, distance: 293.3
click at [476, 33] on div "Product info 16060A1083 Edit PIN SKULL Catalog Number A-1083 Vendor Integra UOM…" at bounding box center [395, 205] width 791 height 349
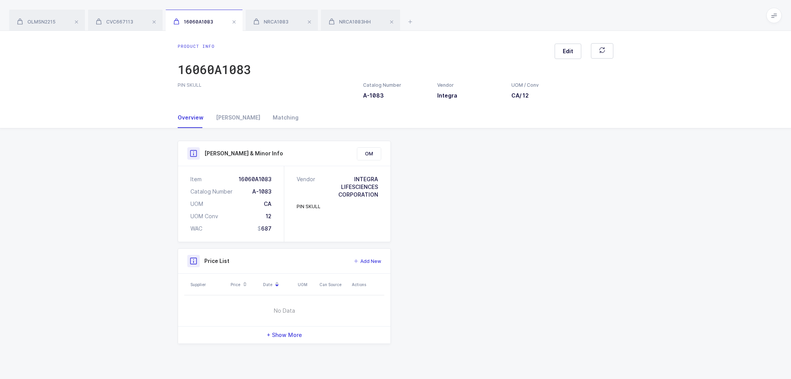
click at [476, 33] on div "Product info 16060A1083 Edit PIN SKULL Catalog Number A-1083 Vendor Integra UOM…" at bounding box center [395, 69] width 791 height 76
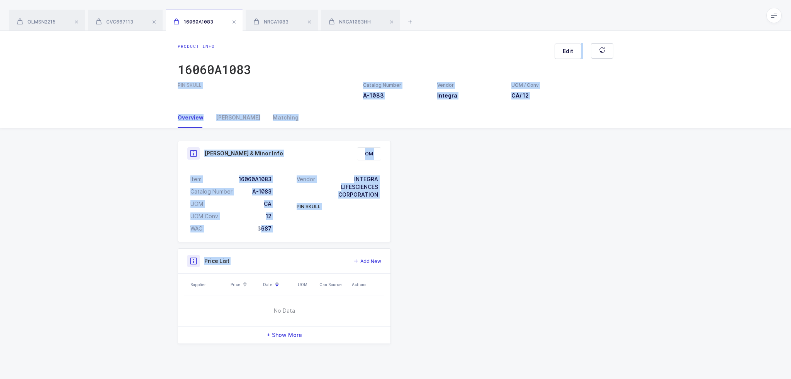
drag, startPoint x: 476, startPoint y: 33, endPoint x: 493, endPoint y: 265, distance: 233.0
click at [493, 265] on div "Product info 16060A1083 Edit PIN SKULL Catalog Number A-1083 Vendor Integra UOM…" at bounding box center [395, 205] width 791 height 349
click at [493, 265] on div "Product Info Catalog Number A-1083 Vendor Integra UOM / Conv CA / 12 Descriptio…" at bounding box center [395, 242] width 445 height 203
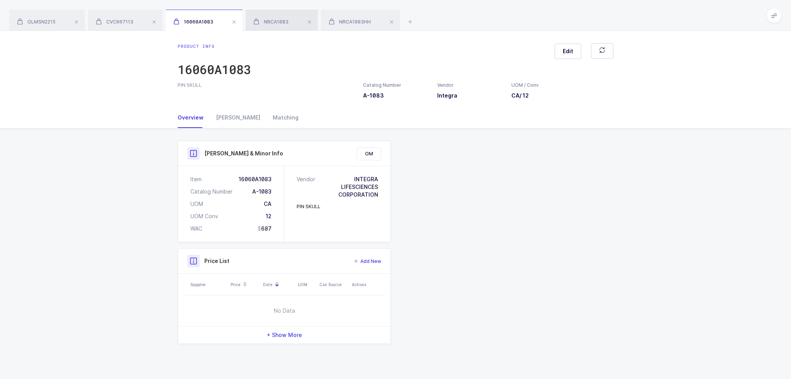
click at [271, 22] on span "NRCA1083" at bounding box center [270, 22] width 35 height 6
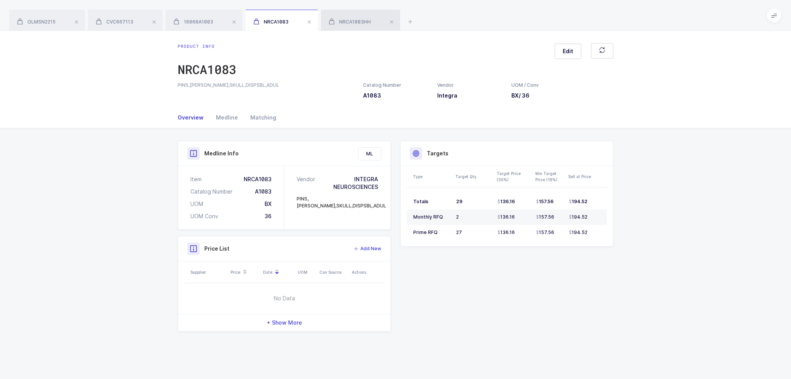
click at [345, 17] on div "NRCA1083HH" at bounding box center [360, 21] width 79 height 22
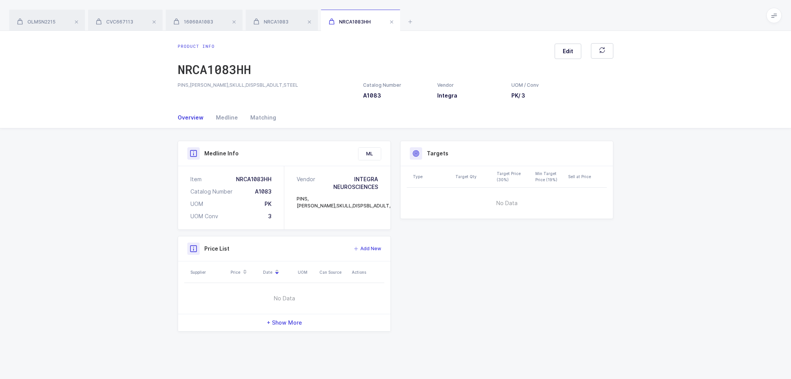
drag, startPoint x: 552, startPoint y: 103, endPoint x: 558, endPoint y: 230, distance: 127.1
click at [558, 229] on div "Product info NRCA1083HH Edit PINS,MAYFIELD,SKULL,DISPSBL,ADULT,STEEL Catalog Nu…" at bounding box center [395, 205] width 791 height 349
click at [558, 230] on div "Product Info Catalog Number A1083 Vendor Integra UOM / Conv PK / 3 Description …" at bounding box center [395, 236] width 445 height 191
click at [213, 108] on div "Medline" at bounding box center [227, 117] width 34 height 21
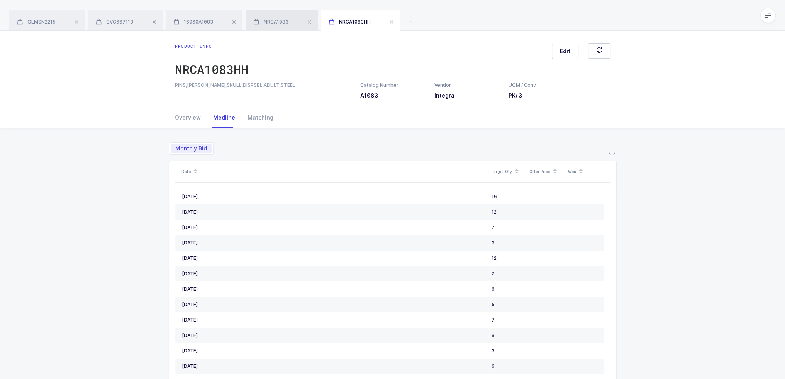
click at [288, 15] on div "NRCA1083" at bounding box center [282, 21] width 72 height 22
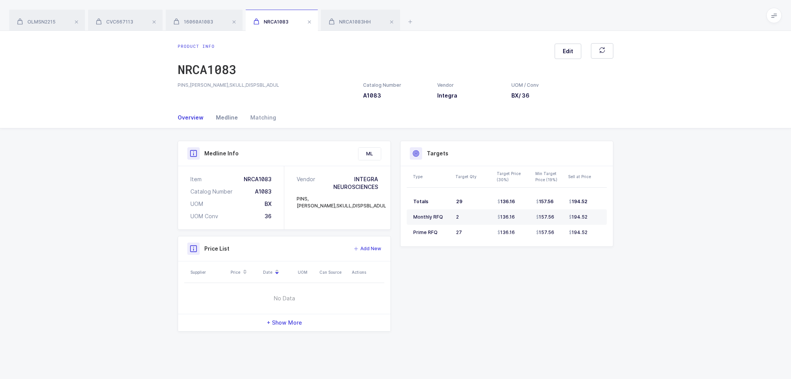
click at [228, 127] on div "Medline" at bounding box center [227, 117] width 34 height 21
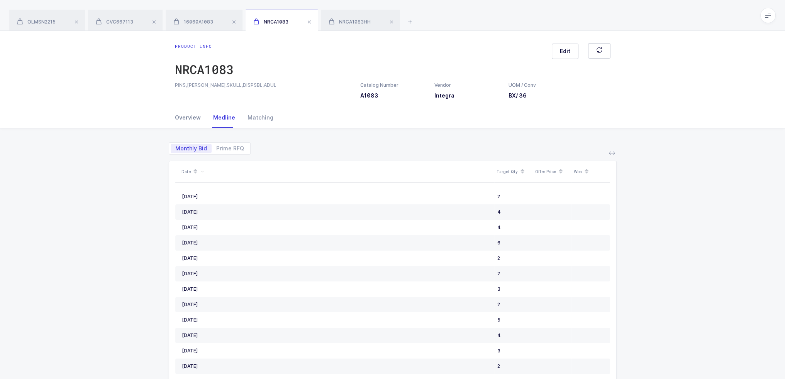
click at [196, 122] on div "Overview" at bounding box center [191, 117] width 32 height 21
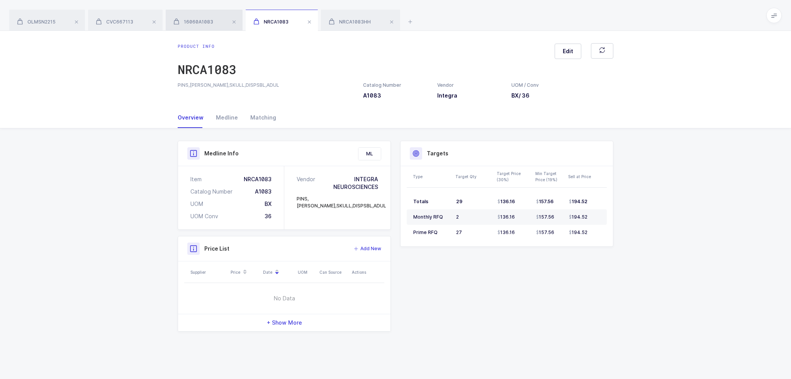
click at [205, 28] on div "16060A1083" at bounding box center [204, 21] width 77 height 22
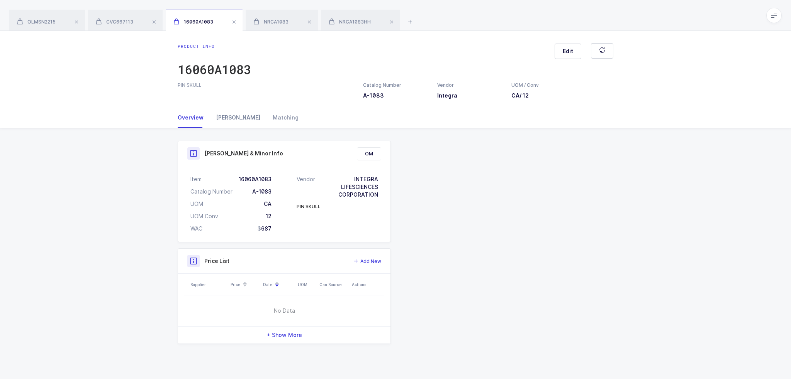
click at [219, 113] on div "[PERSON_NAME]" at bounding box center [238, 117] width 57 height 21
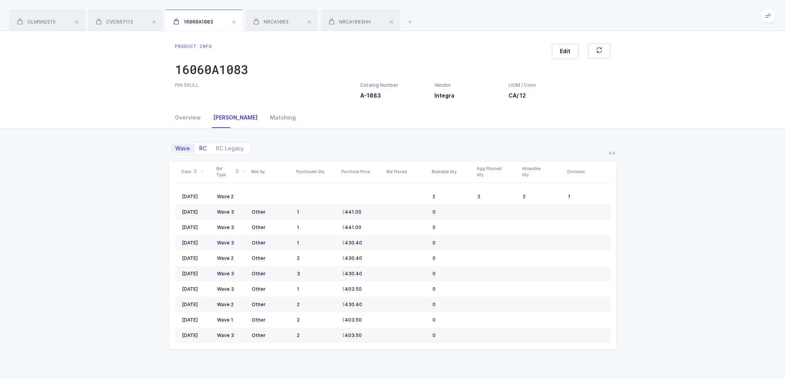
click at [203, 149] on span "RC" at bounding box center [202, 148] width 7 height 5
click at [200, 149] on input "RC" at bounding box center [197, 146] width 5 height 5
radio input "true"
radio input "false"
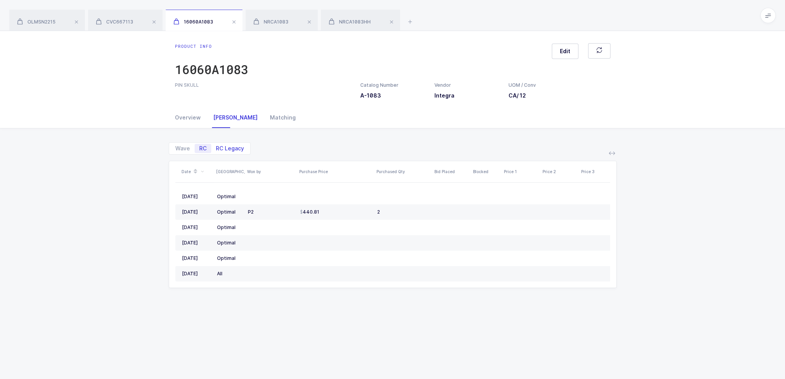
click at [219, 146] on span "RC Legacy" at bounding box center [230, 148] width 28 height 5
click at [216, 145] on input "RC Legacy" at bounding box center [213, 146] width 5 height 5
radio input "true"
radio input "false"
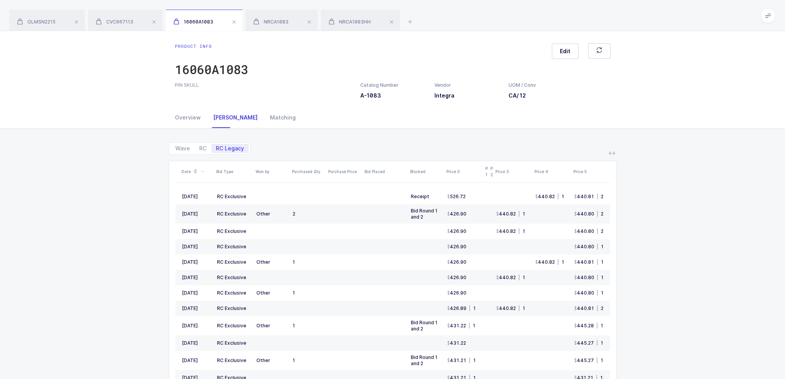
click at [179, 154] on div "Wave RC RC Legacy Date Bid Type Won by Purchased Qty Purchase Price Bid Placed …" at bounding box center [393, 290] width 448 height 323
click at [180, 152] on span "Wave" at bounding box center [183, 148] width 24 height 9
click at [176, 149] on input "Wave" at bounding box center [173, 146] width 5 height 5
radio input "true"
radio input "false"
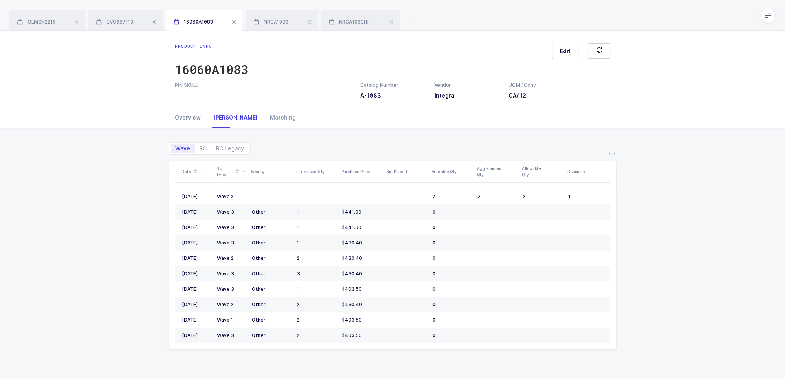
click at [186, 120] on div "Overview" at bounding box center [191, 117] width 32 height 21
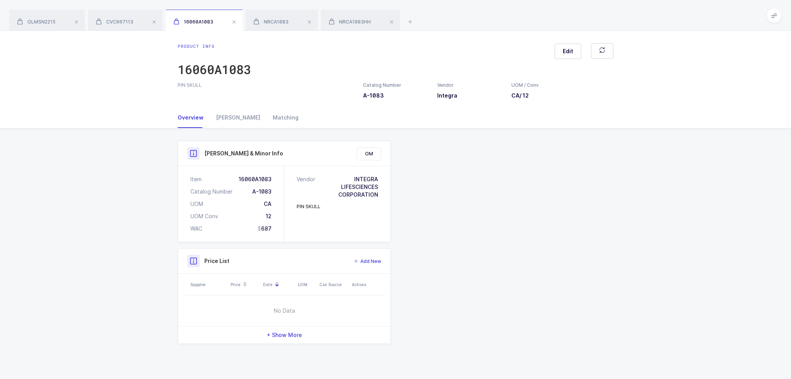
click at [137, 127] on div "Overview Owens Matching" at bounding box center [395, 117] width 791 height 21
drag, startPoint x: 144, startPoint y: 96, endPoint x: 501, endPoint y: 334, distance: 428.8
click at [501, 334] on div "Product info 16060A1083 Edit PIN SKULL Catalog Number A-1083 Vendor Integra UOM…" at bounding box center [395, 205] width 791 height 349
click at [501, 334] on div "Product Info Catalog Number A-1083 Vendor Integra UOM / Conv CA / 12 Descriptio…" at bounding box center [395, 242] width 445 height 203
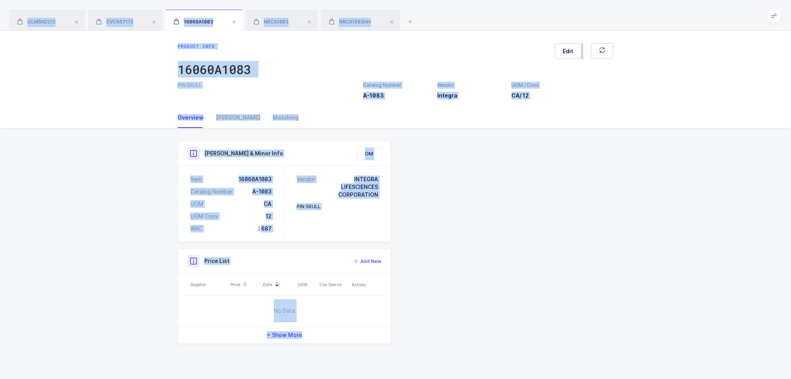
drag, startPoint x: 491, startPoint y: 339, endPoint x: 342, endPoint y: 7, distance: 364.4
click at [342, 7] on div "OLMSN2215 CVC667113 16060A1083 NRCA1083 NRCA1083HH Product info OLMSN2215 Edit …" at bounding box center [395, 189] width 791 height 379
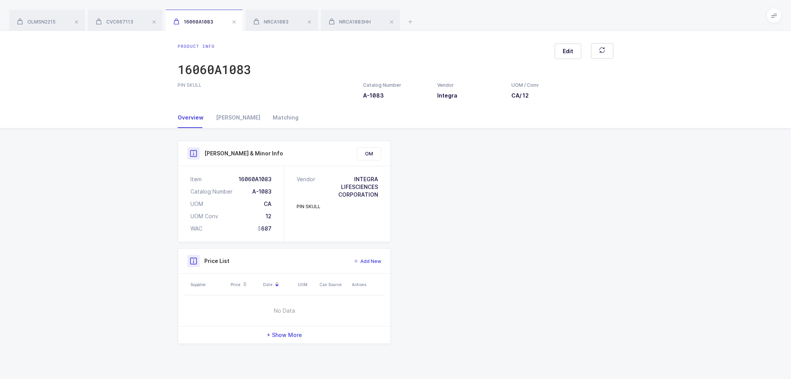
click at [342, 6] on div "OLMSN2215 CVC667113 16060A1083 NRCA1083 NRCA1083HH" at bounding box center [395, 15] width 791 height 31
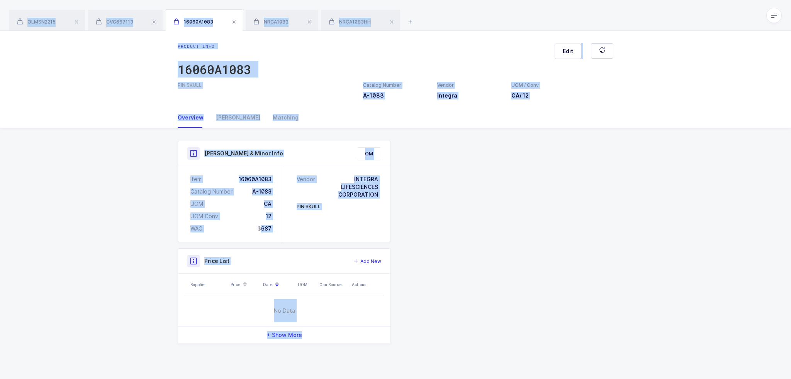
drag, startPoint x: 342, startPoint y: 6, endPoint x: 403, endPoint y: 336, distance: 335.5
click at [403, 336] on div "OLMSN2215 CVC667113 16060A1083 NRCA1083 NRCA1083HH Product info OLMSN2215 Edit …" at bounding box center [395, 189] width 791 height 379
click at [403, 336] on div "Product Info Catalog Number A-1083 Vendor Integra UOM / Conv CA / 12 Descriptio…" at bounding box center [395, 242] width 445 height 203
drag, startPoint x: 403, startPoint y: 336, endPoint x: 164, endPoint y: 7, distance: 406.8
click at [164, 7] on div "OLMSN2215 CVC667113 16060A1083 NRCA1083 NRCA1083HH Product info OLMSN2215 Edit …" at bounding box center [395, 189] width 791 height 379
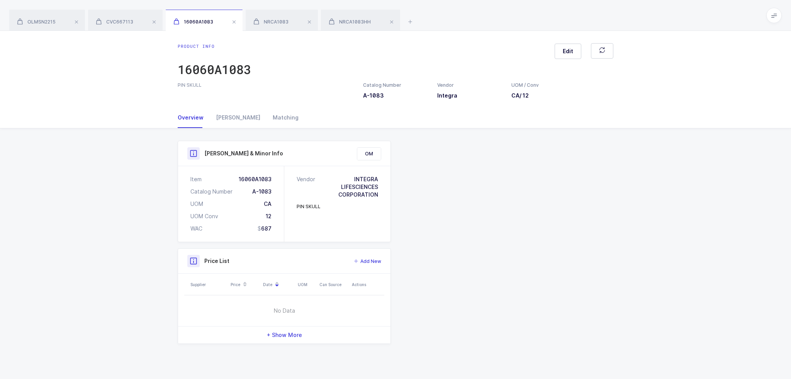
click at [164, 6] on div "OLMSN2215 CVC667113 16060A1083 NRCA1083 NRCA1083HH" at bounding box center [395, 15] width 791 height 31
click at [274, 18] on div "NRCA1083" at bounding box center [282, 21] width 72 height 22
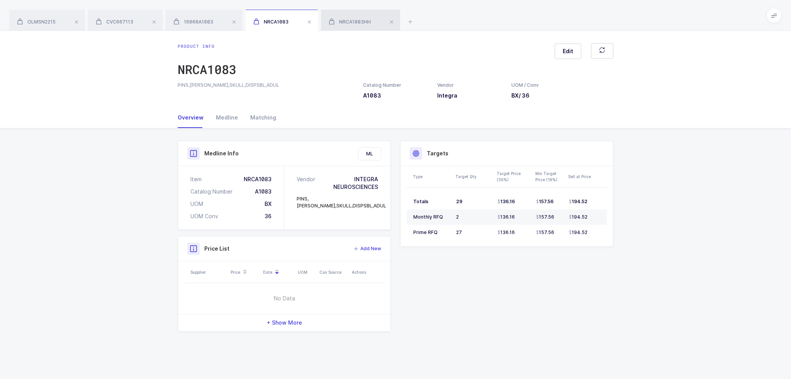
click at [349, 26] on div "NRCA1083HH" at bounding box center [360, 21] width 79 height 22
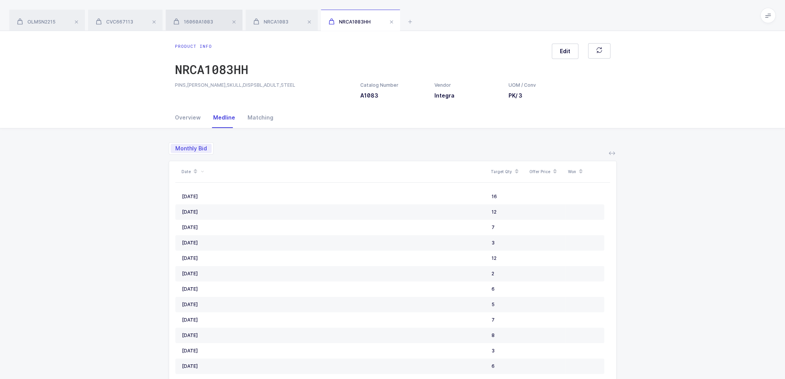
click at [217, 22] on div "16060A1083" at bounding box center [204, 21] width 77 height 22
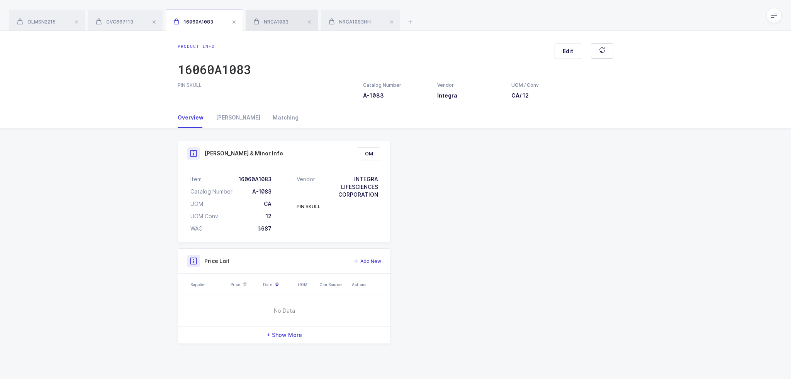
click at [274, 20] on span "NRCA1083" at bounding box center [270, 22] width 35 height 6
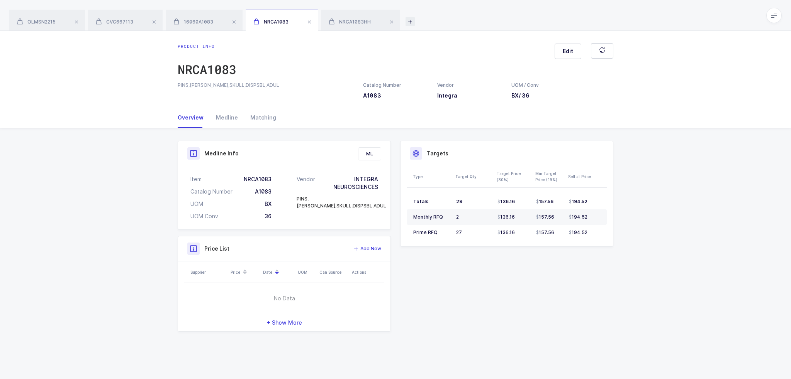
click at [411, 19] on icon at bounding box center [409, 21] width 9 height 9
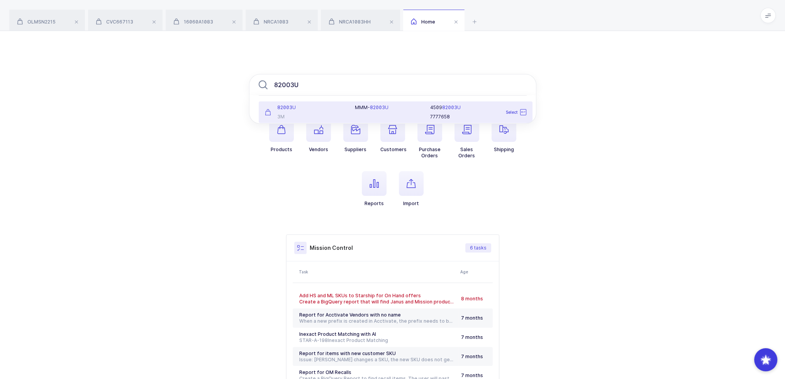
type input "82003U"
click at [300, 110] on div "82003U" at bounding box center [305, 108] width 81 height 6
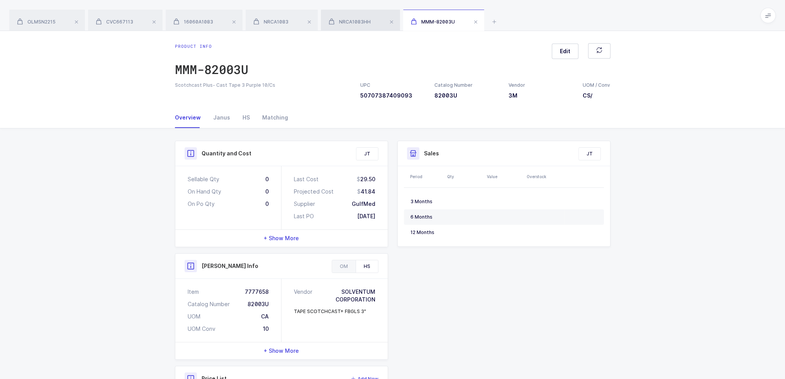
click at [358, 17] on div "NRCA1083HH" at bounding box center [360, 21] width 79 height 22
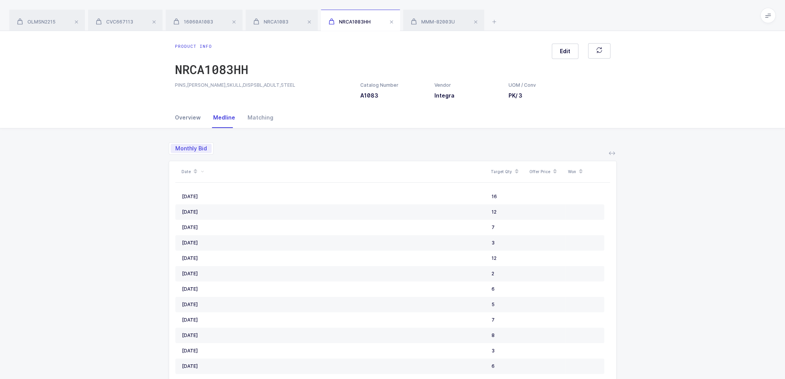
click at [195, 116] on div "Overview" at bounding box center [191, 117] width 32 height 21
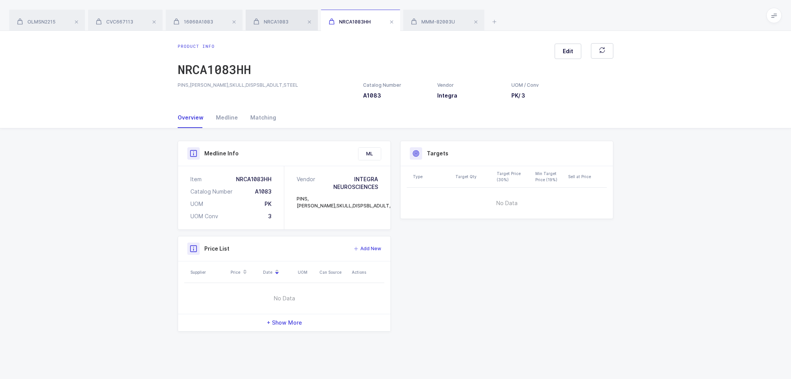
click at [275, 25] on div "NRCA1083" at bounding box center [282, 21] width 72 height 22
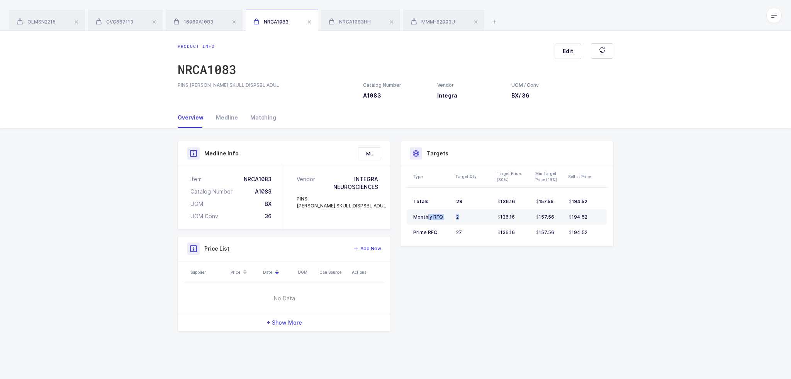
drag, startPoint x: 427, startPoint y: 217, endPoint x: 480, endPoint y: 217, distance: 53.7
click at [480, 217] on tr "Monthly RFQ 2 136.16 157.56 194.52" at bounding box center [506, 217] width 200 height 15
drag, startPoint x: 426, startPoint y: 234, endPoint x: 461, endPoint y: 231, distance: 34.8
click at [461, 231] on tr "Prime RFQ 27 136.16 157.56 194.52" at bounding box center [506, 232] width 200 height 15
click at [488, 273] on div "Product Info Catalog Number A1083 Vendor Integra UOM / Conv BX / 36 Description…" at bounding box center [395, 236] width 445 height 191
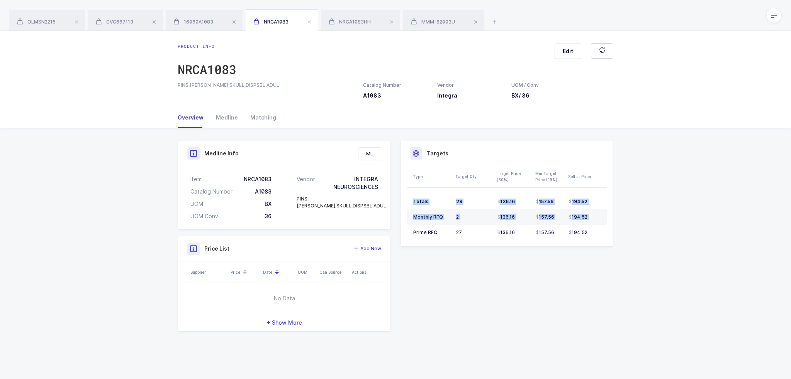
drag, startPoint x: 413, startPoint y: 231, endPoint x: 619, endPoint y: 232, distance: 205.4
click at [619, 232] on div "Product Info Catalog Number A1083 Vendor Integra UOM / Conv BX / 36 Description…" at bounding box center [395, 240] width 448 height 222
drag, startPoint x: 621, startPoint y: 236, endPoint x: 413, endPoint y: 234, distance: 207.7
click at [413, 234] on div "Product Info Catalog Number A1083 Vendor Integra UOM / Conv BX / 36 Description…" at bounding box center [395, 240] width 791 height 222
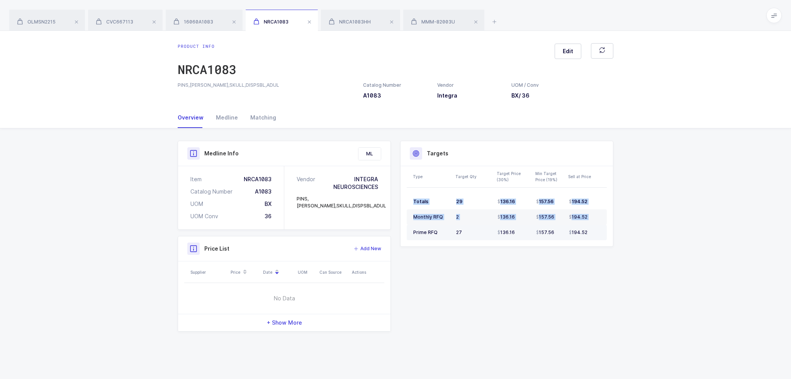
click at [413, 234] on span "Prime RFQ" at bounding box center [425, 233] width 24 height 6
click at [432, 283] on div "Product Info Catalog Number A1083 Vendor Integra UOM / Conv BX / 36 Description…" at bounding box center [395, 236] width 445 height 191
click at [224, 115] on div "Medline" at bounding box center [227, 117] width 34 height 21
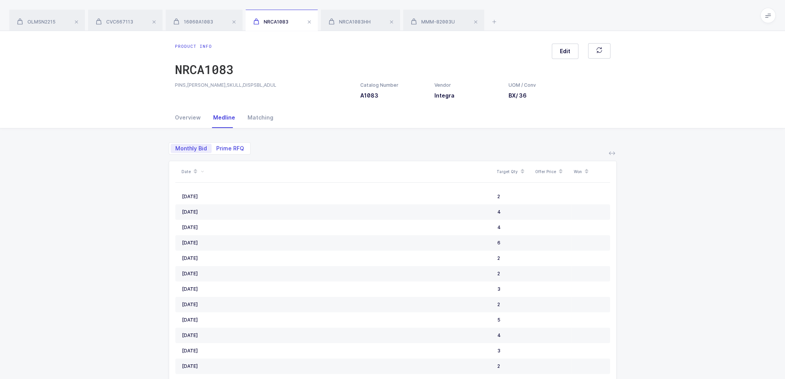
click at [228, 146] on span "Prime RFQ" at bounding box center [230, 148] width 28 height 5
click at [217, 146] on input "Prime RFQ" at bounding box center [214, 146] width 5 height 5
radio input "true"
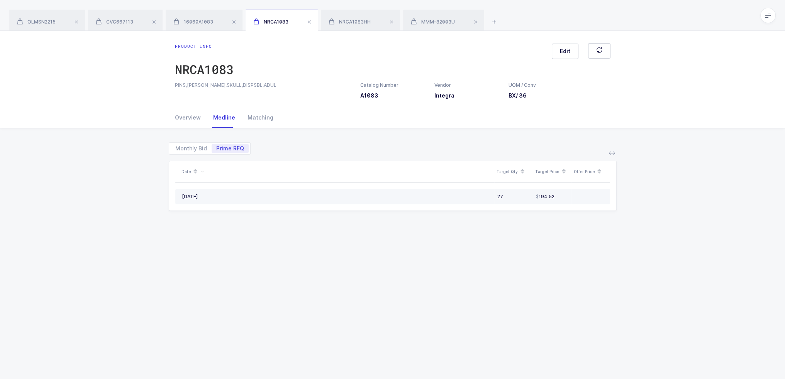
drag, startPoint x: 225, startPoint y: 198, endPoint x: 266, endPoint y: 197, distance: 40.6
click at [266, 197] on div "May, 2024" at bounding box center [336, 197] width 309 height 6
click at [188, 144] on span "Monthly Bid" at bounding box center [191, 148] width 41 height 9
click at [176, 144] on input "Monthly Bid" at bounding box center [173, 146] width 5 height 5
radio input "true"
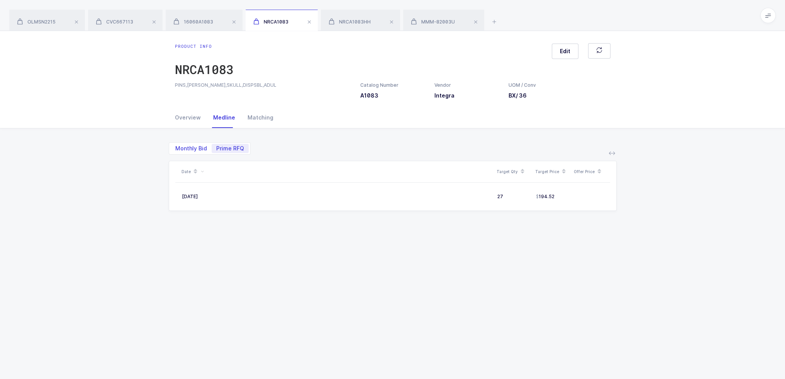
radio input "false"
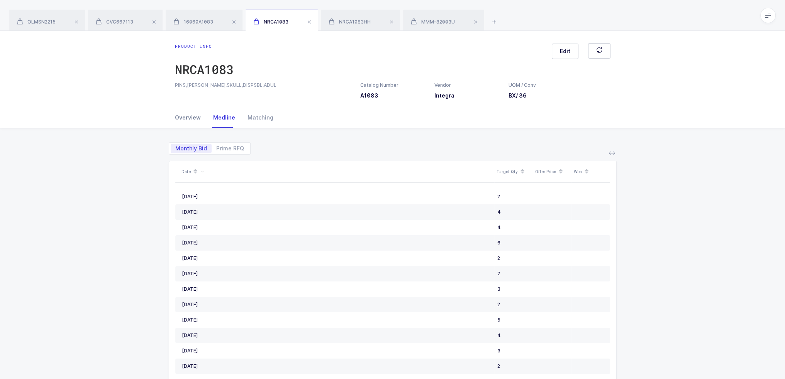
click at [188, 120] on div "Overview" at bounding box center [191, 117] width 32 height 21
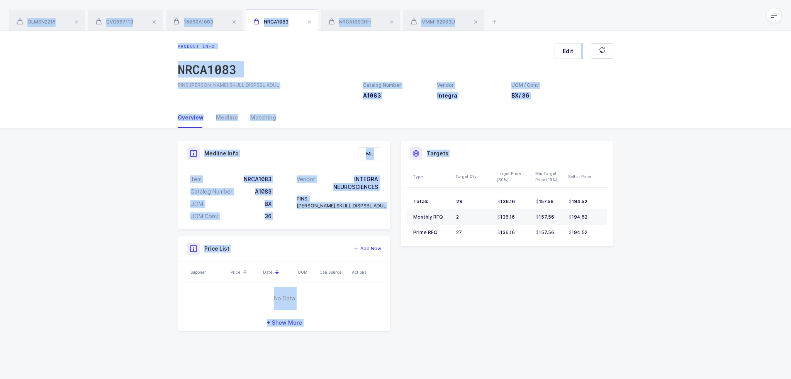
drag, startPoint x: 587, startPoint y: 265, endPoint x: 576, endPoint y: 19, distance: 246.1
click at [576, 19] on div "OLMSN2215 CVC667113 16060A1083 NRCA1083 NRCA1083HH MMM-82003U Product info OLMS…" at bounding box center [395, 189] width 791 height 379
click at [576, 19] on div "OLMSN2215 CVC667113 16060A1083 NRCA1083 NRCA1083HH MMM-82003U" at bounding box center [395, 15] width 791 height 31
drag, startPoint x: 576, startPoint y: 19, endPoint x: 580, endPoint y: 293, distance: 273.7
click at [580, 293] on div "OLMSN2215 CVC667113 16060A1083 NRCA1083 NRCA1083HH MMM-82003U Product info OLMS…" at bounding box center [395, 189] width 791 height 379
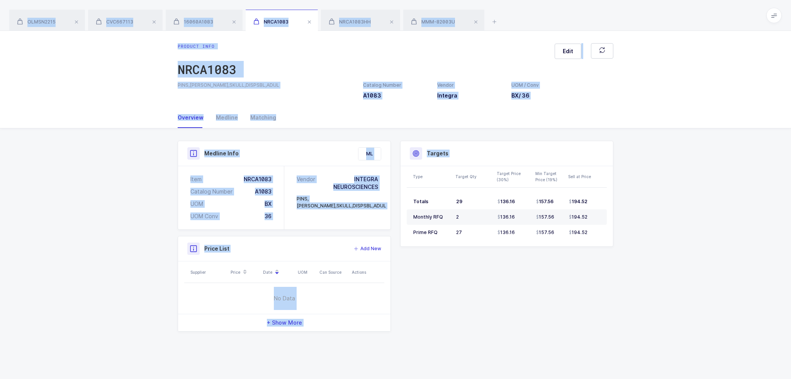
click at [580, 293] on div "Product Info Catalog Number A1083 Vendor Integra UOM / Conv BX / 36 Description…" at bounding box center [395, 236] width 445 height 191
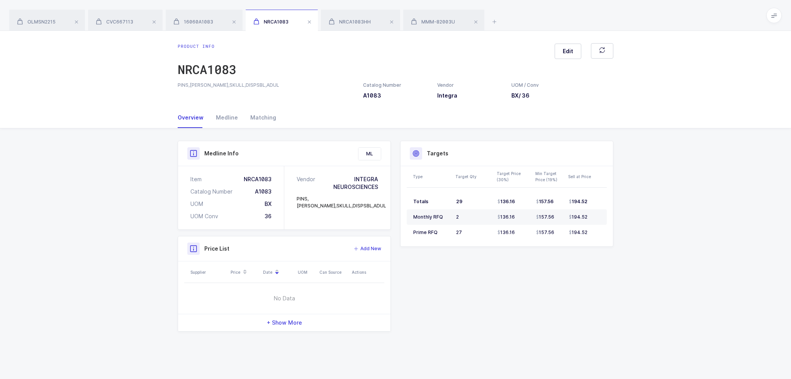
drag, startPoint x: 580, startPoint y: 293, endPoint x: 580, endPoint y: 17, distance: 276.0
click at [580, 17] on div "OLMSN2215 CVC667113 16060A1083 NRCA1083 NRCA1083HH MMM-82003U Product info OLMS…" at bounding box center [395, 189] width 791 height 379
click at [580, 17] on div "OLMSN2215 CVC667113 16060A1083 NRCA1083 NRCA1083HH MMM-82003U" at bounding box center [395, 15] width 791 height 31
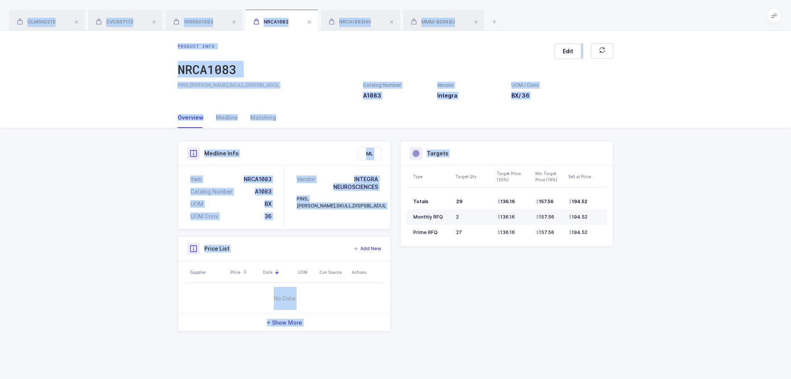
drag, startPoint x: 580, startPoint y: 17, endPoint x: 560, endPoint y: 288, distance: 271.3
click at [560, 288] on div "OLMSN2215 CVC667113 16060A1083 NRCA1083 NRCA1083HH MMM-82003U Product info OLMS…" at bounding box center [395, 189] width 791 height 379
click at [560, 288] on div "Product Info Catalog Number A1083 Vendor Integra UOM / Conv BX / 36 Description…" at bounding box center [395, 236] width 445 height 191
drag, startPoint x: 564, startPoint y: 330, endPoint x: 593, endPoint y: 2, distance: 329.4
click at [593, 2] on div "OLMSN2215 CVC667113 16060A1083 NRCA1083 NRCA1083HH MMM-82003U Product info OLMS…" at bounding box center [395, 189] width 791 height 379
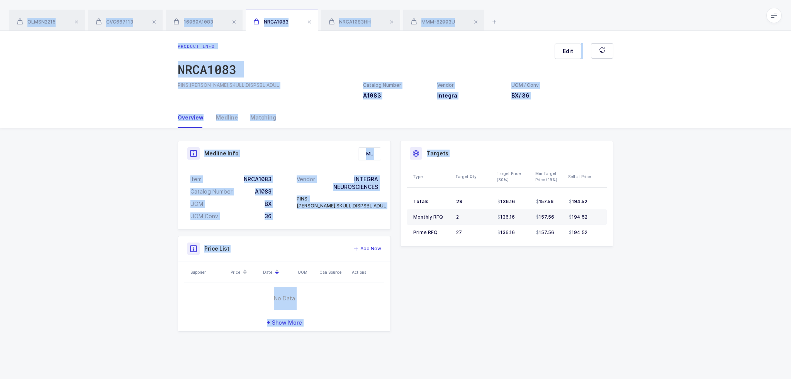
click at [593, 2] on div "OLMSN2215 CVC667113 16060A1083 NRCA1083 NRCA1083HH MMM-82003U" at bounding box center [395, 15] width 791 height 31
drag, startPoint x: 593, startPoint y: 2, endPoint x: 568, endPoint y: 343, distance: 342.2
click at [568, 343] on div "OLMSN2215 CVC667113 16060A1083 NRCA1083 NRCA1083HH MMM-82003U Product info OLMS…" at bounding box center [395, 189] width 791 height 379
click at [568, 343] on div "Product Info Catalog Number A1083 Vendor Integra UOM / Conv BX / 36 Description…" at bounding box center [395, 240] width 448 height 222
drag, startPoint x: 568, startPoint y: 343, endPoint x: 583, endPoint y: 15, distance: 328.1
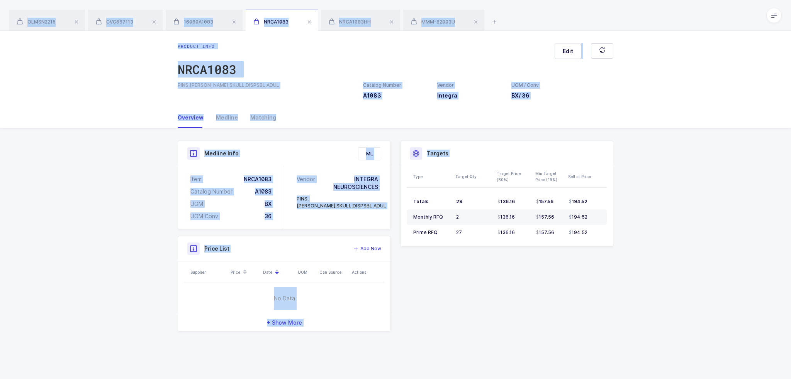
click at [583, 15] on div "OLMSN2215 CVC667113 16060A1083 NRCA1083 NRCA1083HH MMM-82003U Product info OLMS…" at bounding box center [395, 189] width 791 height 379
click at [583, 15] on div "OLMSN2215 CVC667113 16060A1083 NRCA1083 NRCA1083HH MMM-82003U" at bounding box center [395, 15] width 791 height 31
drag, startPoint x: 583, startPoint y: 15, endPoint x: 578, endPoint y: 315, distance: 299.2
click at [578, 315] on div "OLMSN2215 CVC667113 16060A1083 NRCA1083 NRCA1083HH MMM-82003U Product info OLMS…" at bounding box center [395, 189] width 791 height 379
click at [578, 315] on div "Product Info Catalog Number A1083 Vendor Integra UOM / Conv BX / 36 Description…" at bounding box center [395, 236] width 445 height 191
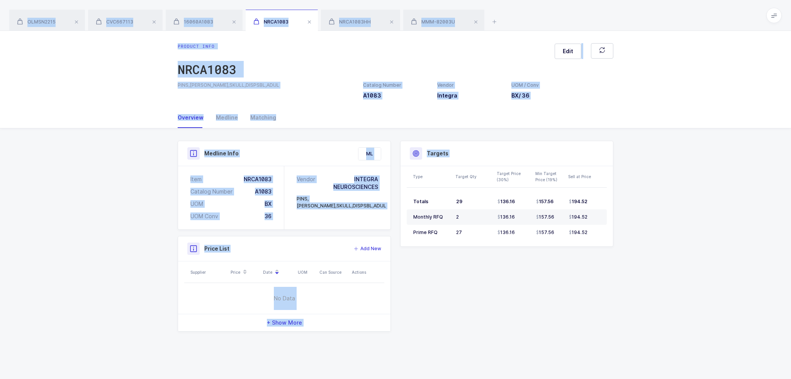
drag, startPoint x: 577, startPoint y: 322, endPoint x: 581, endPoint y: 17, distance: 305.7
click at [581, 17] on div "OLMSN2215 CVC667113 16060A1083 NRCA1083 NRCA1083HH MMM-82003U Product info OLMS…" at bounding box center [395, 189] width 791 height 379
click at [581, 17] on div "OLMSN2215 CVC667113 16060A1083 NRCA1083 NRCA1083HH MMM-82003U" at bounding box center [395, 15] width 791 height 31
drag, startPoint x: 581, startPoint y: 17, endPoint x: 562, endPoint y: 352, distance: 336.3
click at [562, 352] on div "OLMSN2215 CVC667113 16060A1083 NRCA1083 NRCA1083HH MMM-82003U Product info OLMS…" at bounding box center [395, 189] width 791 height 379
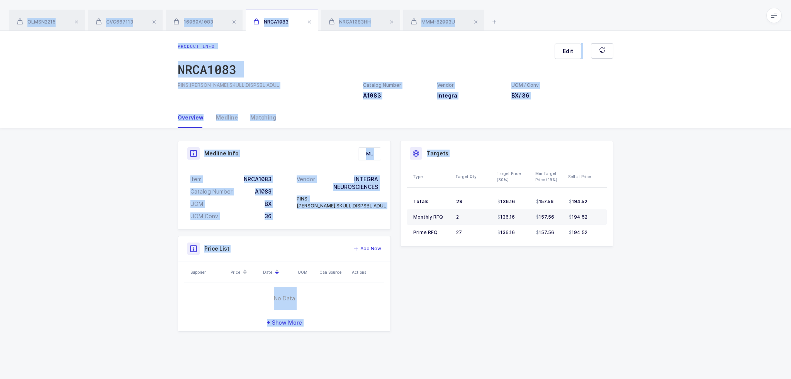
click at [562, 352] on div "Product info NRCA1083 Edit PINS,MAYFIELD,SKULL,DISPSBL,ADUL Catalog Number A108…" at bounding box center [395, 205] width 791 height 349
drag, startPoint x: 559, startPoint y: 335, endPoint x: 531, endPoint y: 14, distance: 321.6
click at [531, 14] on div "OLMSN2215 CVC667113 16060A1083 NRCA1083 NRCA1083HH MMM-82003U Product info OLMS…" at bounding box center [395, 189] width 791 height 379
click at [531, 14] on div "OLMSN2215 CVC667113 16060A1083 NRCA1083 NRCA1083HH MMM-82003U" at bounding box center [395, 15] width 791 height 31
drag, startPoint x: 531, startPoint y: 14, endPoint x: 538, endPoint y: 345, distance: 330.5
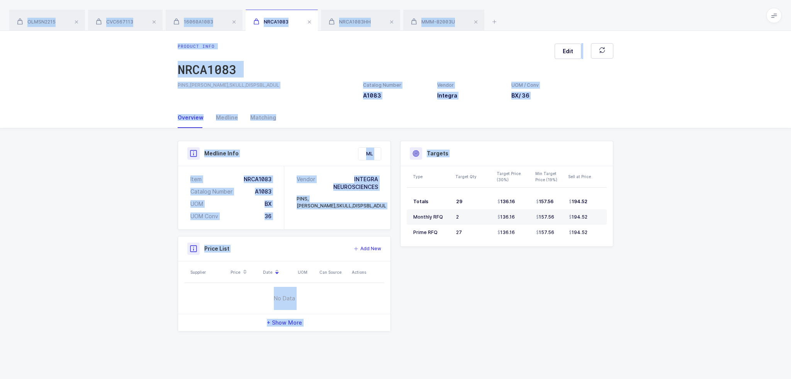
click at [538, 345] on div "OLMSN2215 CVC667113 16060A1083 NRCA1083 NRCA1083HH MMM-82003U Product info OLMS…" at bounding box center [395, 189] width 791 height 379
click at [538, 345] on div "Product Info Catalog Number A1083 Vendor Integra UOM / Conv BX / 36 Description…" at bounding box center [395, 240] width 448 height 222
drag, startPoint x: 538, startPoint y: 345, endPoint x: 546, endPoint y: 24, distance: 320.5
click at [546, 24] on div "OLMSN2215 CVC667113 16060A1083 NRCA1083 NRCA1083HH MMM-82003U Product info OLMS…" at bounding box center [395, 189] width 791 height 379
click at [546, 24] on div "OLMSN2215 CVC667113 16060A1083 NRCA1083 NRCA1083HH MMM-82003U" at bounding box center [395, 15] width 791 height 31
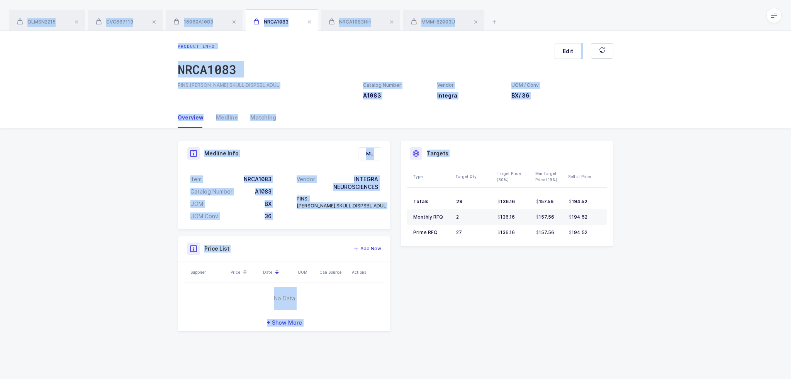
drag, startPoint x: 546, startPoint y: 24, endPoint x: 540, endPoint y: 288, distance: 264.1
click at [540, 288] on div "OLMSN2215 CVC667113 16060A1083 NRCA1083 NRCA1083HH MMM-82003U Product info OLMS…" at bounding box center [395, 189] width 791 height 379
click at [540, 288] on div "Product Info Catalog Number A1083 Vendor Integra UOM / Conv BX / 36 Description…" at bounding box center [395, 236] width 445 height 191
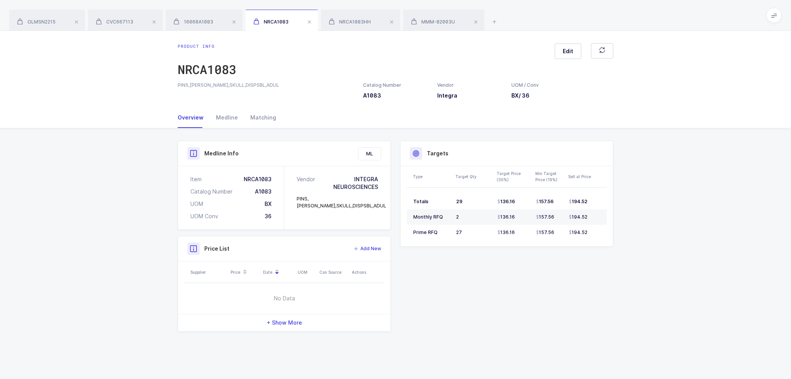
click at [501, 19] on div "OLMSN2215 CVC667113 16060A1083 NRCA1083 NRCA1083HH MMM-82003U" at bounding box center [395, 15] width 791 height 31
click at [498, 21] on icon at bounding box center [493, 21] width 9 height 9
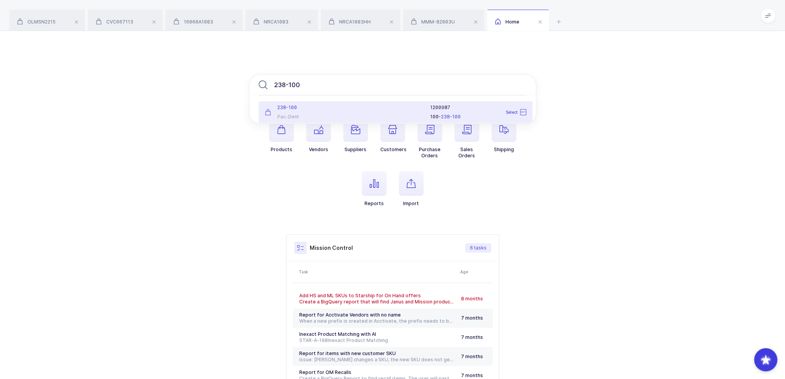
type input "238-100"
click at [321, 117] on div "Pac-Dent" at bounding box center [305, 117] width 81 height 6
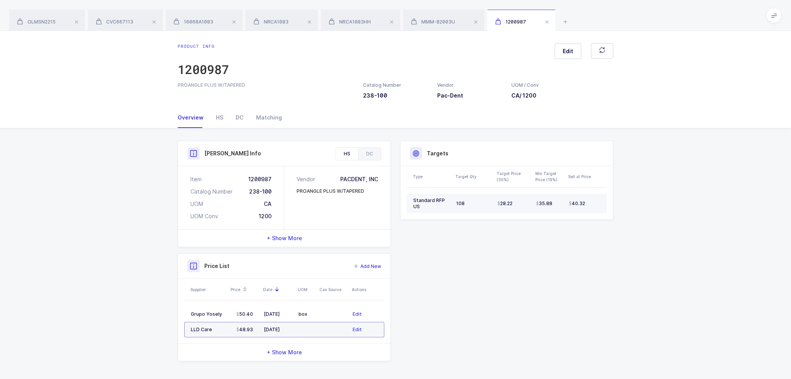
drag, startPoint x: 435, startPoint y: 210, endPoint x: 444, endPoint y: 209, distance: 8.9
click at [444, 209] on td "Standard RFP US" at bounding box center [429, 203] width 46 height 19
drag, startPoint x: 588, startPoint y: 203, endPoint x: 593, endPoint y: 215, distance: 12.7
click at [593, 215] on table "Standard RFP US 108 28.22 35.88 40.32" at bounding box center [506, 204] width 200 height 32
click at [583, 256] on div "Product Info Catalog Number 238-100 Vendor Pac-Dent UOM / Conv CA / 1200 Descri…" at bounding box center [395, 251] width 445 height 221
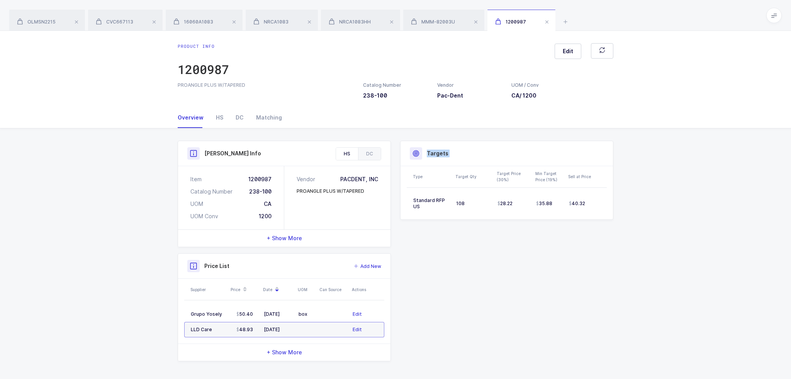
drag, startPoint x: 599, startPoint y: 269, endPoint x: 390, endPoint y: 152, distance: 239.4
click at [414, 146] on div "Product Info Catalog Number 238-100 Vendor Pac-Dent UOM / Conv CA / 1200 Descri…" at bounding box center [395, 251] width 445 height 221
click at [632, 239] on div "Product Info Catalog Number 238-100 Vendor Pac-Dent UOM / Conv CA / 1200 Descri…" at bounding box center [395, 255] width 791 height 252
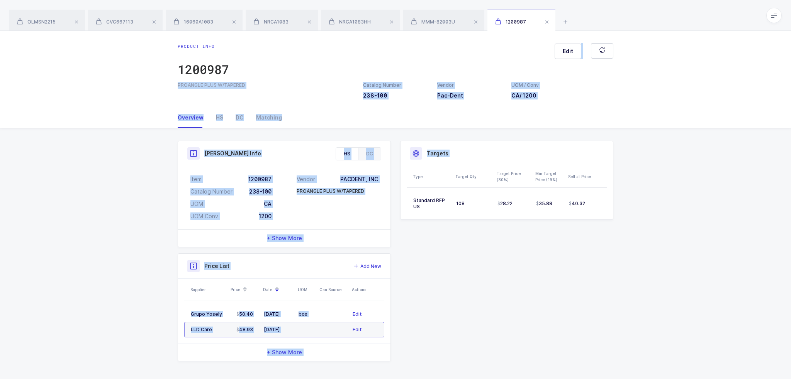
drag, startPoint x: 579, startPoint y: 240, endPoint x: 524, endPoint y: 46, distance: 202.2
click at [524, 46] on div "Product info 1200987 Edit PROANGLE PLUS W/TAPERED Catalog Number 238-100 Vendor…" at bounding box center [395, 205] width 791 height 349
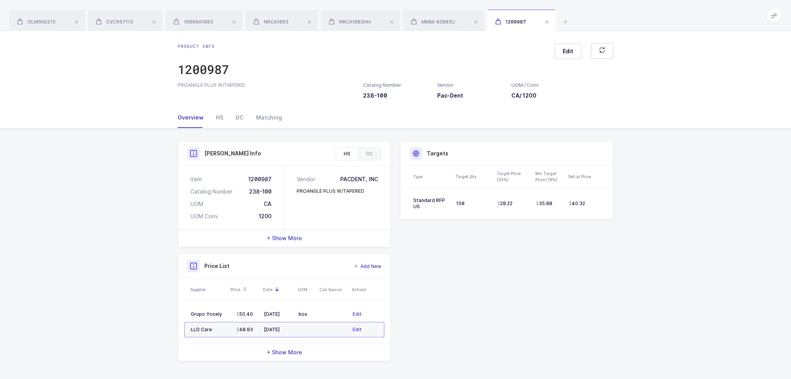
click at [524, 46] on div "Product info 1200987 Edit" at bounding box center [395, 62] width 435 height 39
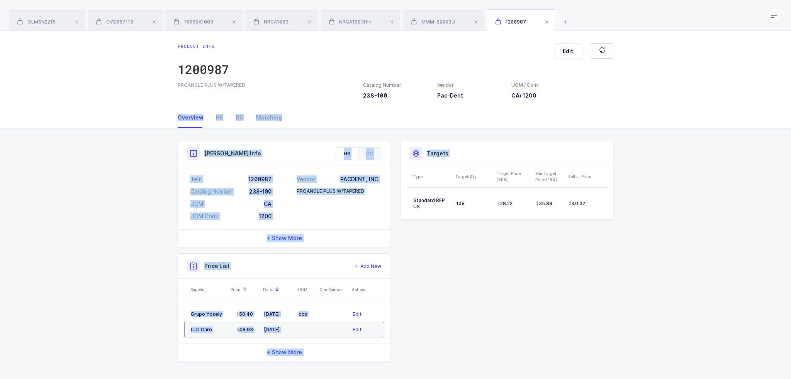
drag, startPoint x: 596, startPoint y: 226, endPoint x: 554, endPoint y: 125, distance: 109.4
click at [554, 125] on div "Overview HS DC Matching Product Info Catalog Number 238-100 Vendor Pac-Dent UOM…" at bounding box center [395, 243] width 791 height 273
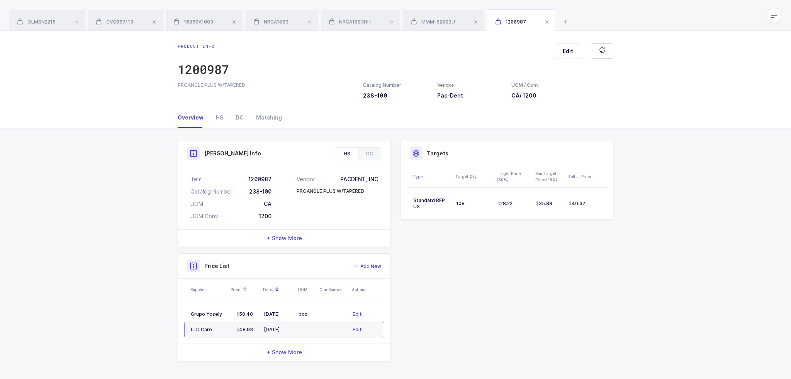
click at [554, 125] on div "Overview HS DC Matching" at bounding box center [395, 117] width 435 height 21
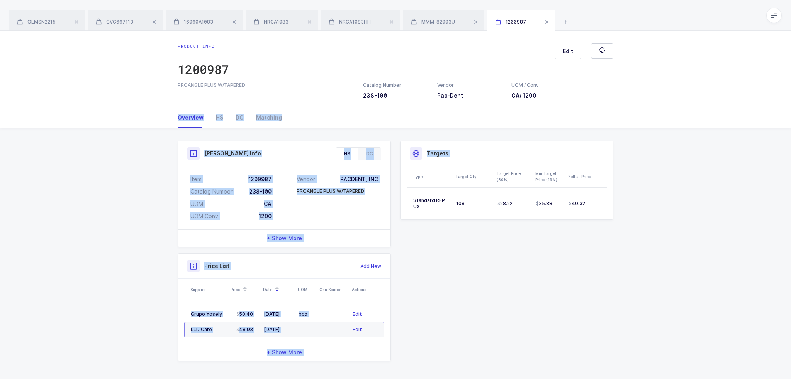
drag, startPoint x: 554, startPoint y: 125, endPoint x: 583, endPoint y: 258, distance: 136.1
click at [583, 258] on div "Overview HS DC Matching Product Info Catalog Number 238-100 Vendor Pac-Dent UOM…" at bounding box center [395, 243] width 791 height 273
click at [583, 258] on div "Product Info Catalog Number 238-100 Vendor Pac-Dent UOM / Conv CA / 1200 Descri…" at bounding box center [395, 251] width 445 height 221
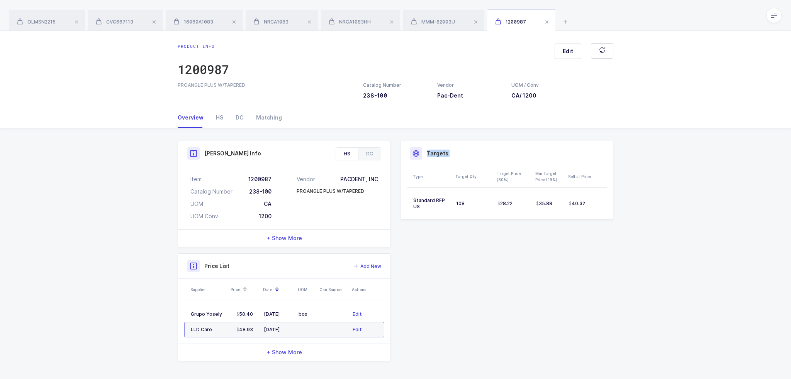
drag, startPoint x: 427, startPoint y: 152, endPoint x: 636, endPoint y: 240, distance: 227.0
click at [636, 240] on div "Product Info Catalog Number 238-100 Vendor Pac-Dent UOM / Conv CA / 1200 Descri…" at bounding box center [395, 255] width 791 height 252
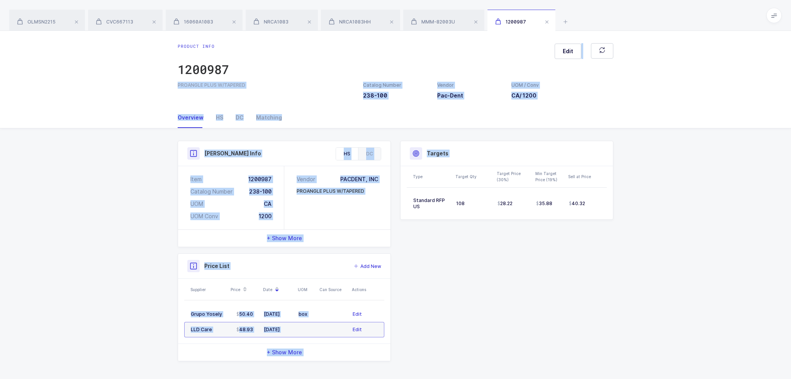
drag, startPoint x: 637, startPoint y: 251, endPoint x: 474, endPoint y: 58, distance: 252.5
click at [474, 58] on div "Product info 1200987 Edit PROANGLE PLUS W/TAPERED Catalog Number 238-100 Vendor…" at bounding box center [395, 205] width 791 height 349
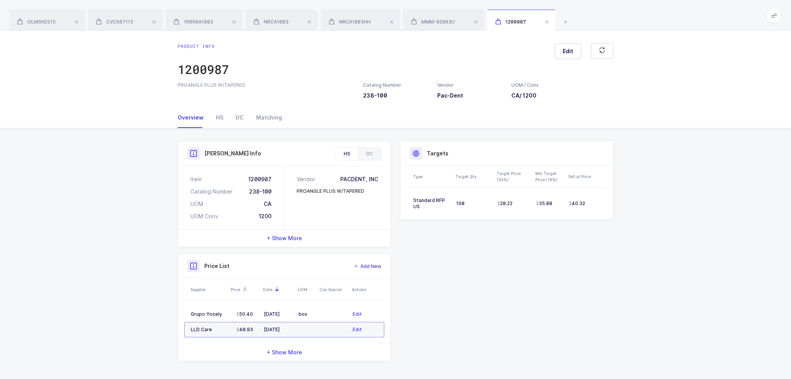
click at [474, 58] on div "Product info 1200987 Edit" at bounding box center [395, 62] width 435 height 39
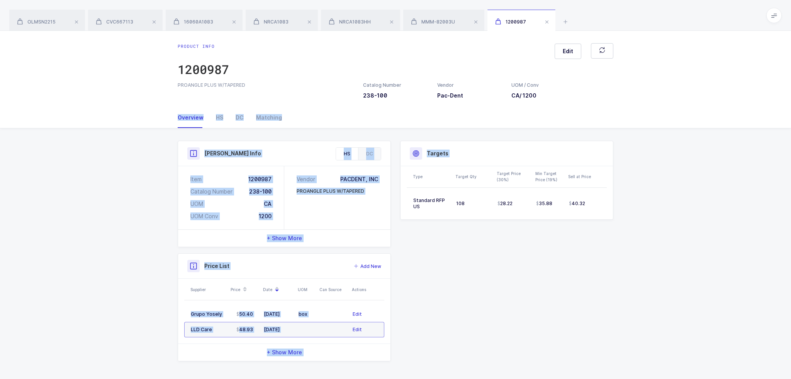
drag, startPoint x: 576, startPoint y: 245, endPoint x: 562, endPoint y: 126, distance: 119.3
click at [562, 126] on div "Overview HS DC Matching Product Info Catalog Number 238-100 Vendor Pac-Dent UOM…" at bounding box center [395, 243] width 791 height 273
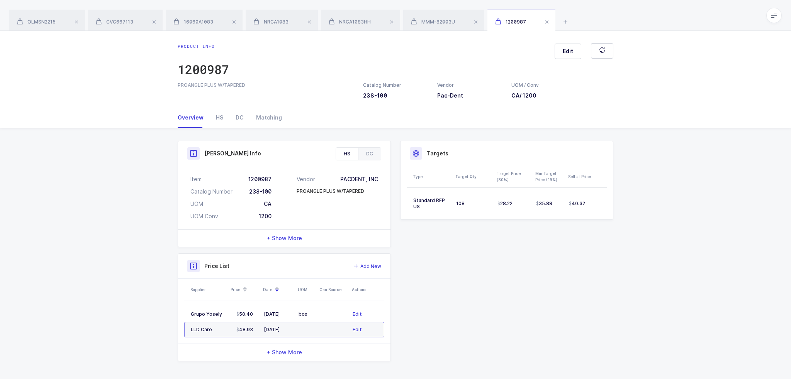
click at [562, 126] on div "Overview HS DC Matching" at bounding box center [395, 117] width 435 height 21
drag, startPoint x: 562, startPoint y: 131, endPoint x: 610, endPoint y: 219, distance: 100.7
click at [610, 219] on div "Product Info Catalog Number 238-100 Vendor Pac-Dent UOM / Conv CA / 1200 Descri…" at bounding box center [395, 255] width 448 height 252
click at [610, 219] on div "Targets Type Target Qty Target Price (30%) Min Target Price (19%) Sell at Price…" at bounding box center [506, 180] width 213 height 79
click at [610, 228] on div "Product Info Catalog Number 238-100 Vendor Pac-Dent UOM / Conv CA / 1200 Descri…" at bounding box center [395, 251] width 445 height 221
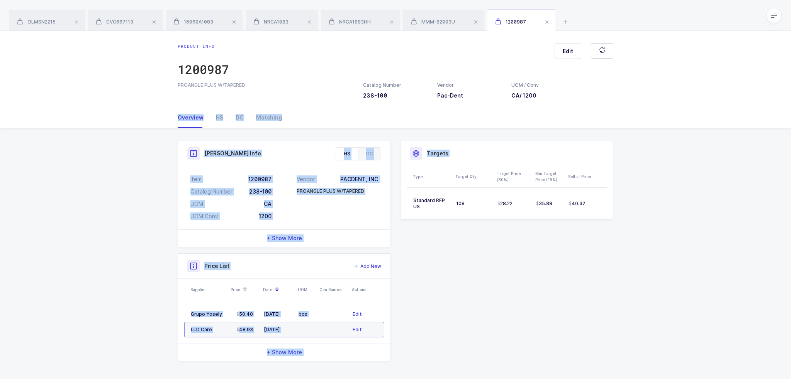
drag, startPoint x: 615, startPoint y: 231, endPoint x: 557, endPoint y: 120, distance: 125.3
click at [557, 120] on div "Overview HS DC Matching Product Info Catalog Number 238-100 Vendor Pac-Dent UOM…" at bounding box center [395, 243] width 791 height 273
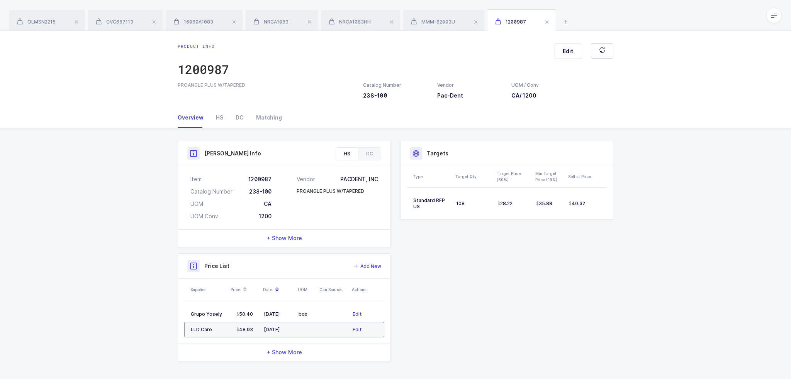
click at [557, 120] on div "Overview HS DC Matching" at bounding box center [395, 117] width 435 height 21
drag, startPoint x: 408, startPoint y: 148, endPoint x: 624, endPoint y: 254, distance: 240.1
click at [624, 254] on div "Product Info Catalog Number 238-100 Vendor Pac-Dent UOM / Conv CA / 1200 Descri…" at bounding box center [395, 255] width 791 height 252
drag, startPoint x: 590, startPoint y: 205, endPoint x: 410, endPoint y: 150, distance: 188.4
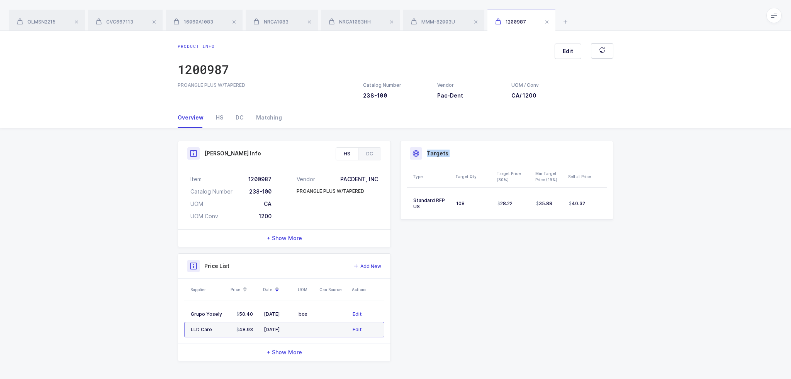
click at [410, 150] on div "Targets Type Target Qty Target Price (30%) Min Target Price (19%) Sell at Price…" at bounding box center [506, 180] width 213 height 79
click at [410, 150] on div at bounding box center [416, 153] width 12 height 12
drag, startPoint x: 410, startPoint y: 150, endPoint x: 638, endPoint y: 248, distance: 249.0
click at [638, 248] on div "Product Info Catalog Number 238-100 Vendor Pac-Dent UOM / Conv CA / 1200 Descri…" at bounding box center [395, 255] width 791 height 252
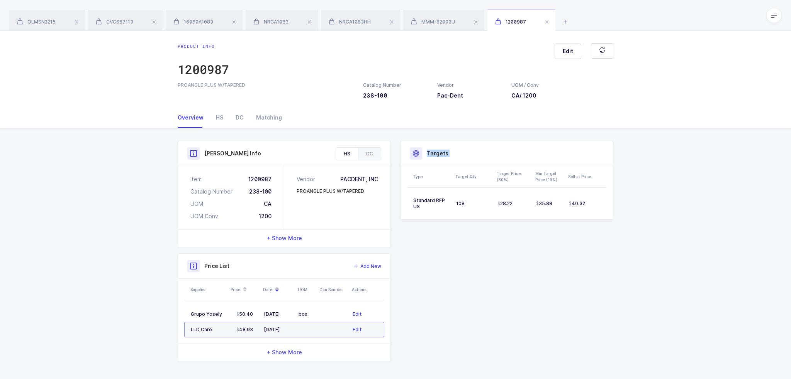
drag, startPoint x: 638, startPoint y: 248, endPoint x: 413, endPoint y: 151, distance: 245.6
click at [413, 151] on div "Product Info Catalog Number 238-100 Vendor Pac-Dent UOM / Conv CA / 1200 Descri…" at bounding box center [395, 255] width 791 height 252
click at [413, 151] on icon at bounding box center [415, 153] width 7 height 7
drag, startPoint x: 413, startPoint y: 151, endPoint x: 627, endPoint y: 245, distance: 234.1
click at [627, 245] on div "Product Info Catalog Number 238-100 Vendor Pac-Dent UOM / Conv CA / 1200 Descri…" at bounding box center [395, 255] width 791 height 252
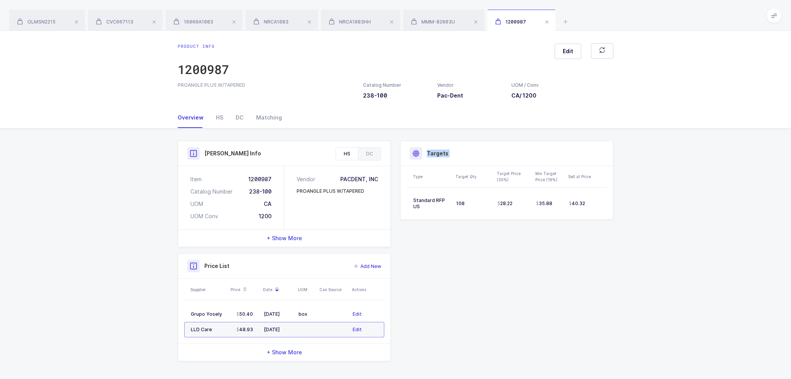
click at [627, 245] on div "Product Info Catalog Number 238-100 Vendor Pac-Dent UOM / Conv CA / 1200 Descri…" at bounding box center [395, 255] width 791 height 252
drag, startPoint x: 614, startPoint y: 243, endPoint x: 409, endPoint y: 154, distance: 223.5
click at [409, 154] on div "Product Info Catalog Number 238-100 Vendor Pac-Dent UOM / Conv CA / 1200 Descri…" at bounding box center [395, 251] width 445 height 221
click at [409, 154] on div "Targets" at bounding box center [506, 153] width 212 height 25
drag, startPoint x: 409, startPoint y: 154, endPoint x: 666, endPoint y: 245, distance: 272.9
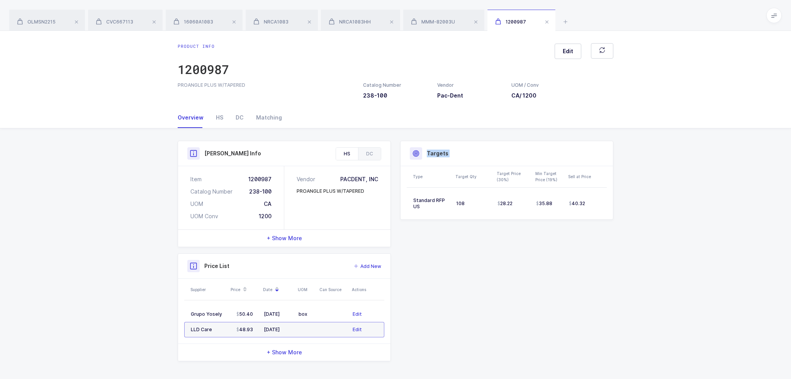
click at [666, 245] on div "Product Info Catalog Number 238-100 Vendor Pac-Dent UOM / Conv CA / 1200 Descri…" at bounding box center [395, 255] width 791 height 252
click at [564, 19] on icon at bounding box center [564, 21] width 9 height 9
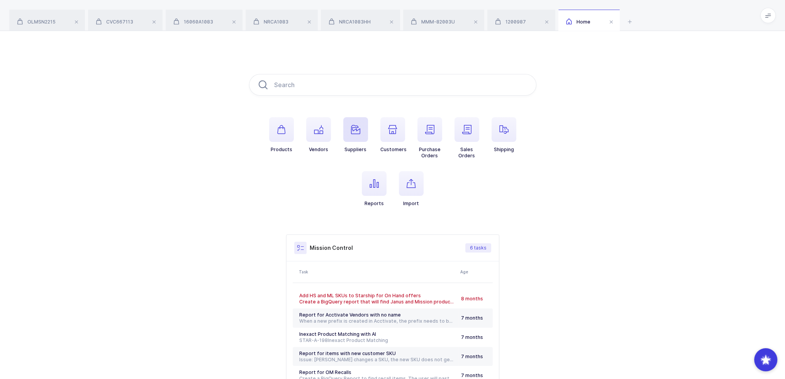
click at [354, 132] on icon "button" at bounding box center [355, 129] width 9 height 9
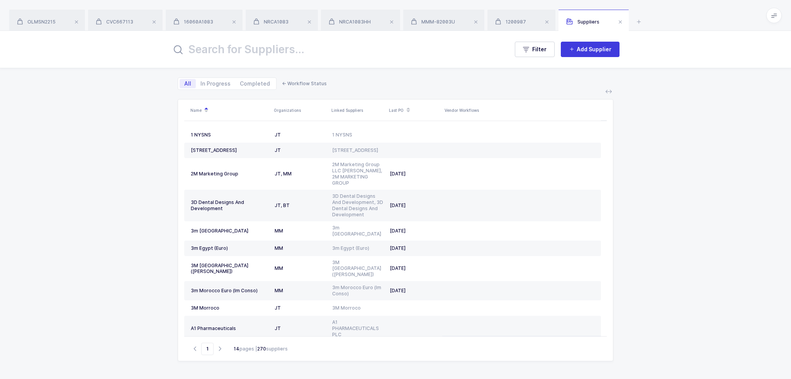
click at [259, 49] on input "text" at bounding box center [335, 49] width 328 height 19
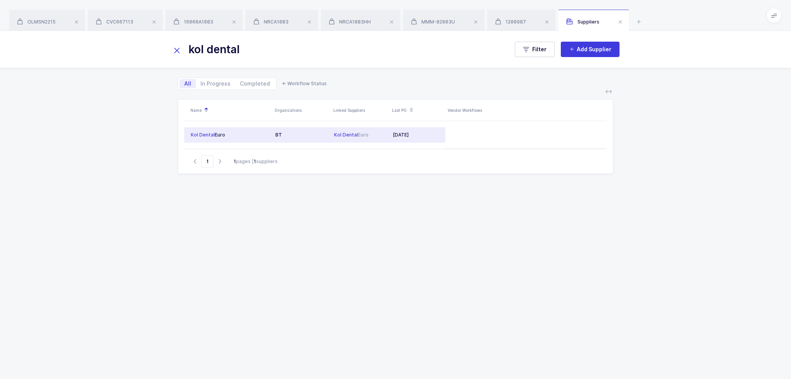
type input "kol dental"
click at [321, 137] on div "BT" at bounding box center [301, 135] width 52 height 6
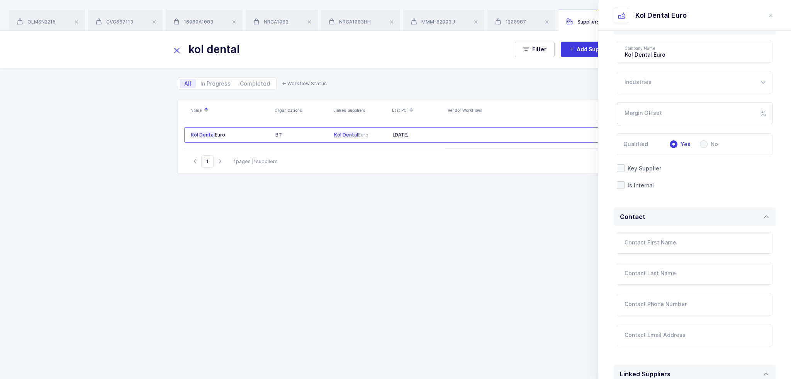
scroll to position [193, 0]
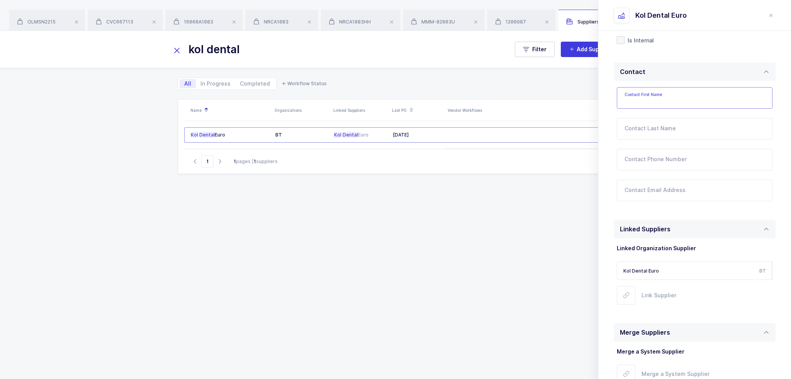
click at [662, 99] on input "Contact First Name" at bounding box center [694, 98] width 156 height 22
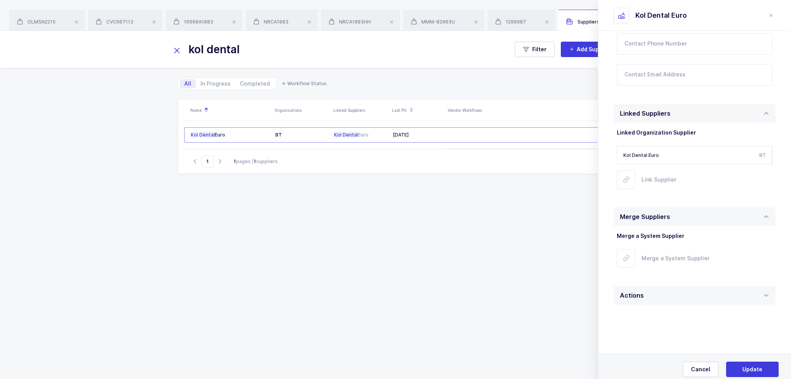
scroll to position [314, 0]
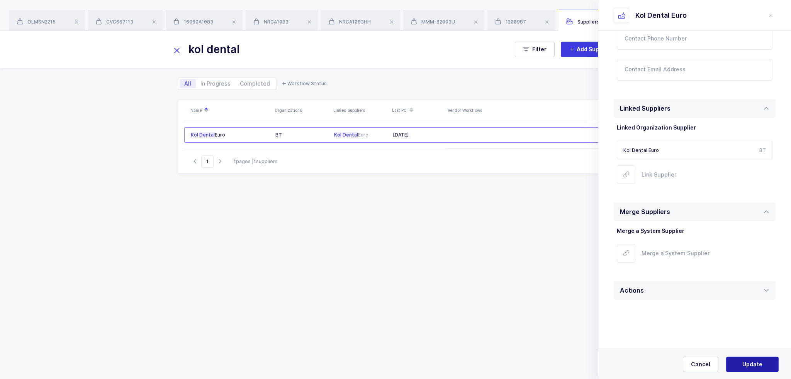
type input "Sabastian"
click at [757, 361] on button "Update" at bounding box center [752, 364] width 52 height 15
click at [752, 365] on span "Yes, Update" at bounding box center [752, 365] width 33 height 8
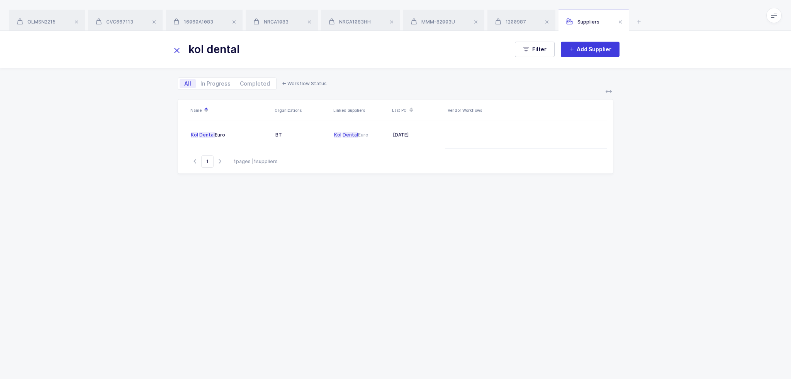
click at [280, 246] on div "Name Organizations Linked Suppliers Last PO Vendor Workflows Kol Dental Euro BT…" at bounding box center [395, 230] width 435 height 262
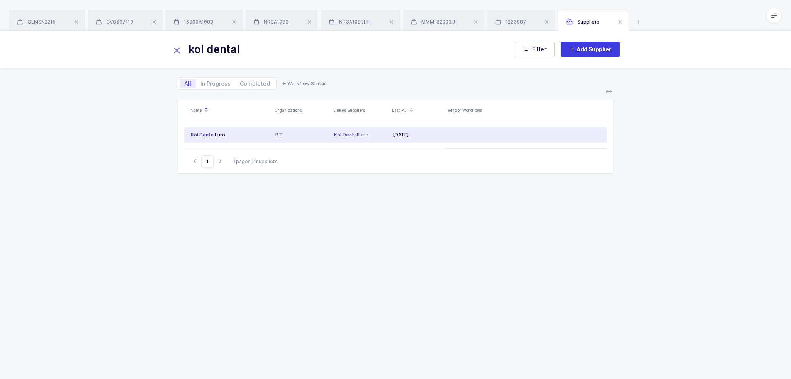
click at [336, 134] on span "Kol" at bounding box center [337, 135] width 7 height 6
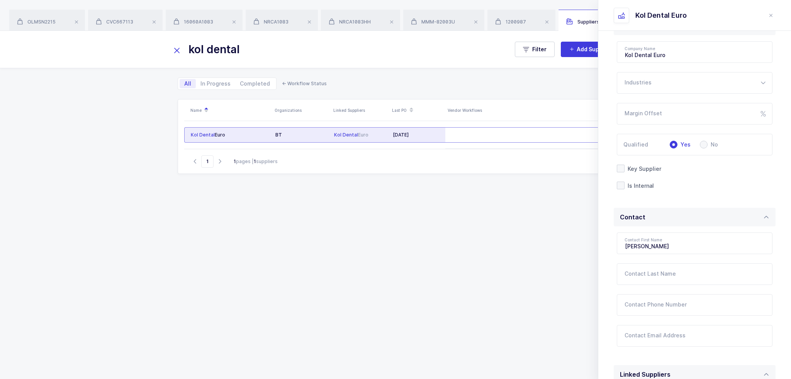
scroll to position [116, 0]
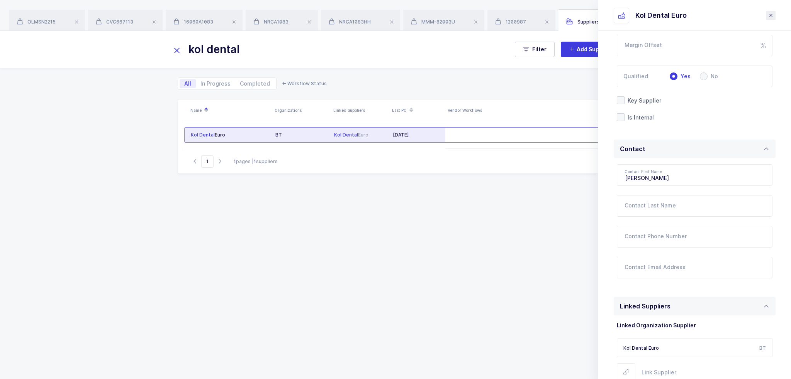
click at [770, 17] on icon "close drawer" at bounding box center [770, 15] width 6 height 6
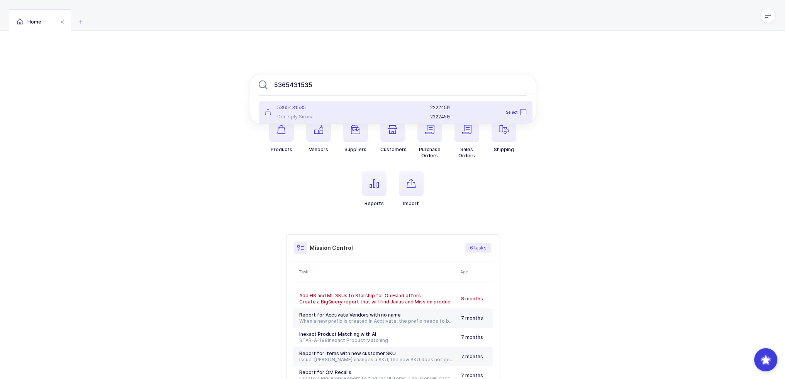
type input "5365431535"
click at [329, 117] on div "Dentsply Sirona" at bounding box center [305, 117] width 81 height 6
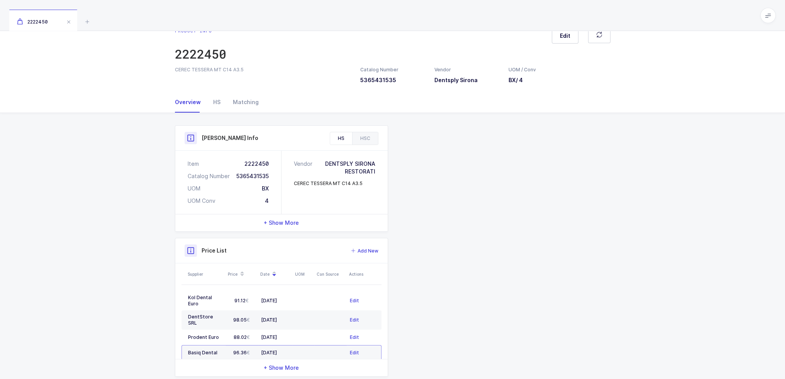
scroll to position [31, 0]
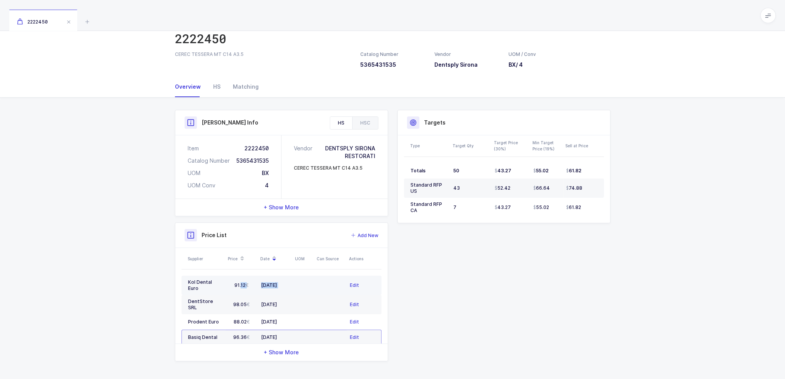
drag, startPoint x: 231, startPoint y: 283, endPoint x: 329, endPoint y: 277, distance: 98.3
click at [329, 277] on tr "Kol Dental Euro 91.12 [DATE] Edit" at bounding box center [281, 285] width 200 height 19
click at [323, 281] on td at bounding box center [330, 285] width 32 height 19
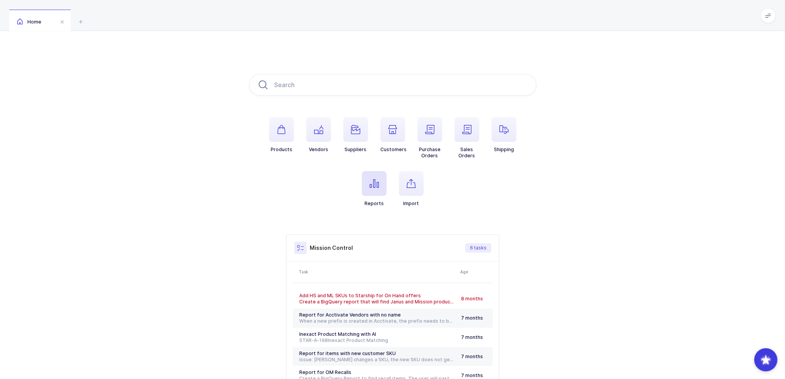
click at [378, 181] on icon "button" at bounding box center [373, 183] width 9 height 9
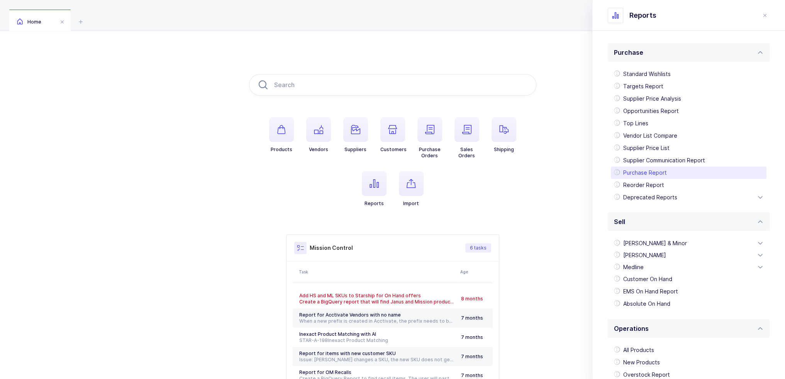
click at [668, 174] on div "Purchase Report" at bounding box center [689, 173] width 156 height 12
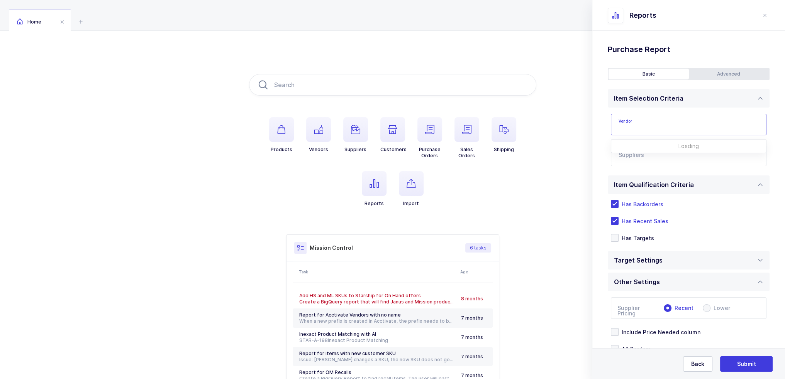
click at [661, 128] on input "text" at bounding box center [689, 125] width 156 height 22
click at [650, 149] on span "Dentsply Sirona" at bounding box center [640, 150] width 42 height 7
type input "Dentsply Sirona"
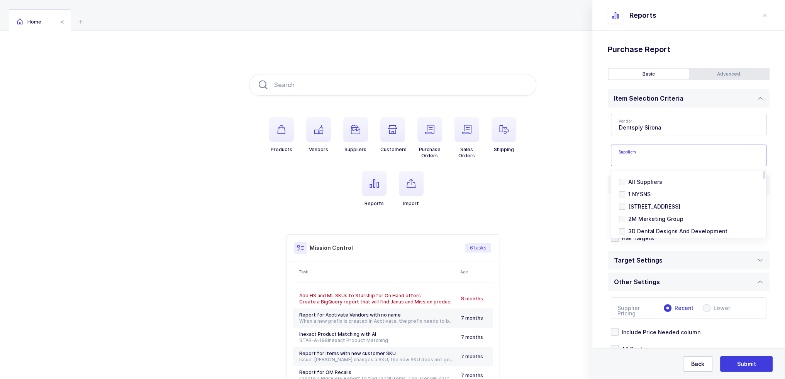
click at [643, 154] on input "text" at bounding box center [680, 158] width 124 height 10
type input "kol"
click at [650, 196] on span "Kol Dental Euro" at bounding box center [648, 194] width 41 height 7
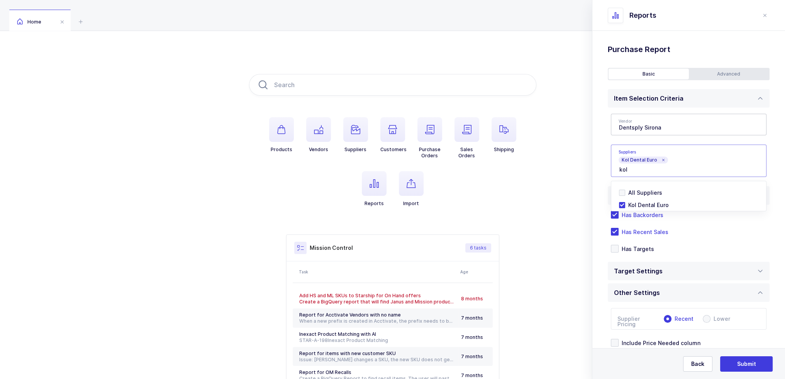
click at [604, 145] on div "Standard Wishlists Targets Report Supplier Price Analysis Opportunities Report …" at bounding box center [688, 230] width 193 height 399
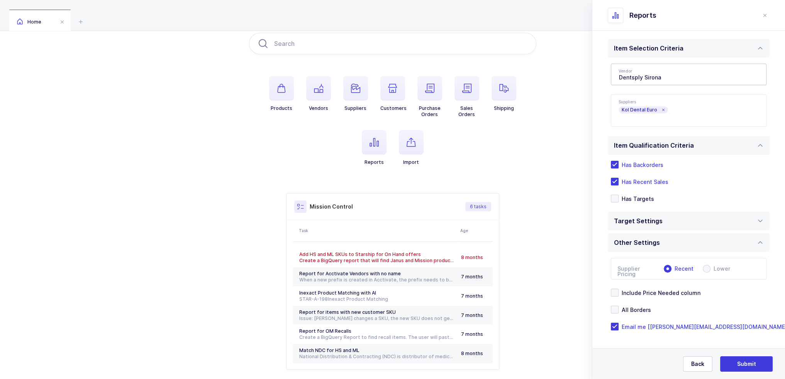
scroll to position [74, 0]
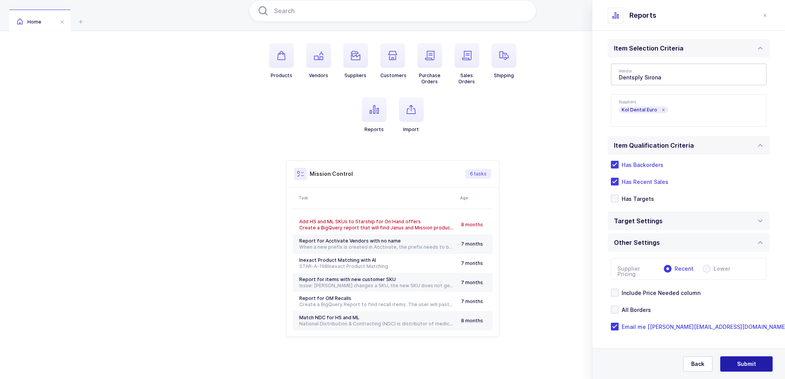
click at [760, 360] on button "Submit" at bounding box center [746, 364] width 52 height 15
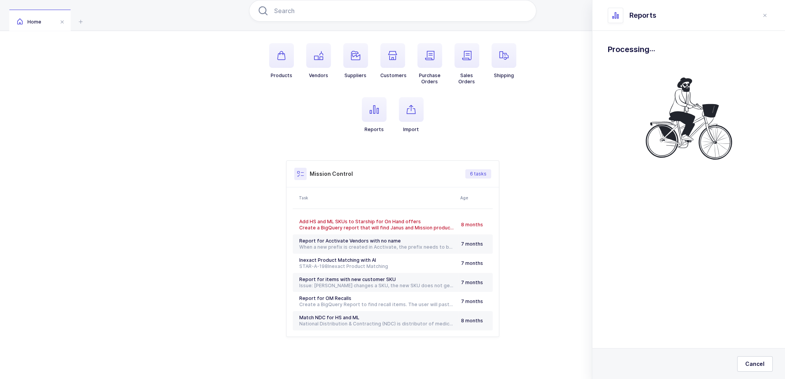
scroll to position [0, 0]
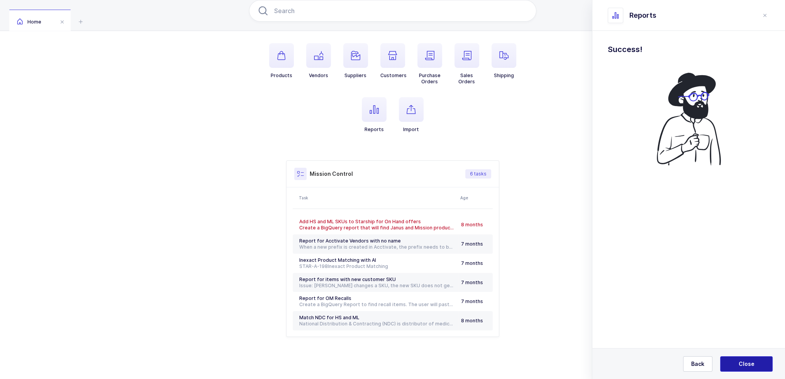
click at [750, 357] on button "Close" at bounding box center [746, 364] width 52 height 15
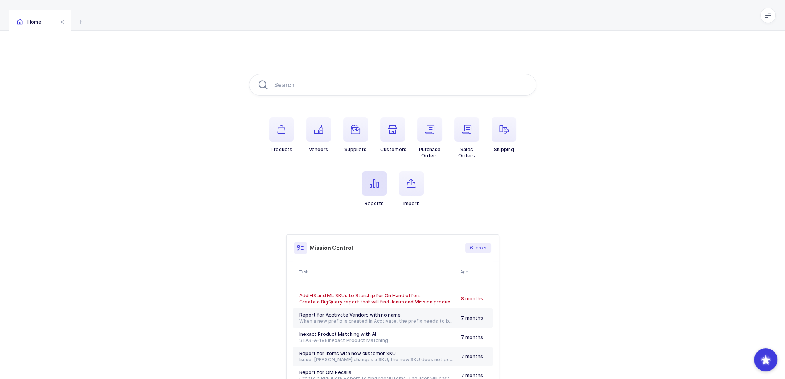
click at [372, 180] on icon "button" at bounding box center [373, 183] width 9 height 9
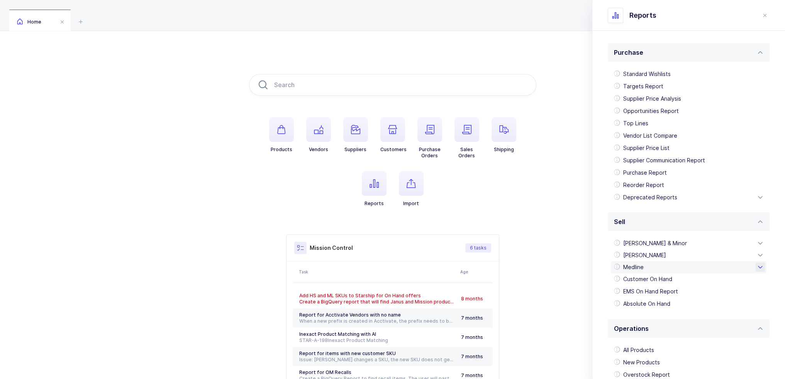
click at [646, 268] on div "Medline" at bounding box center [689, 267] width 156 height 12
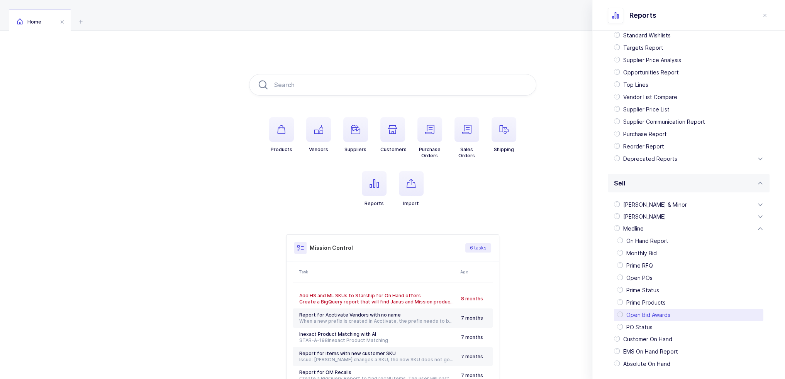
click at [661, 314] on div "Open Bid Awards" at bounding box center [688, 315] width 149 height 12
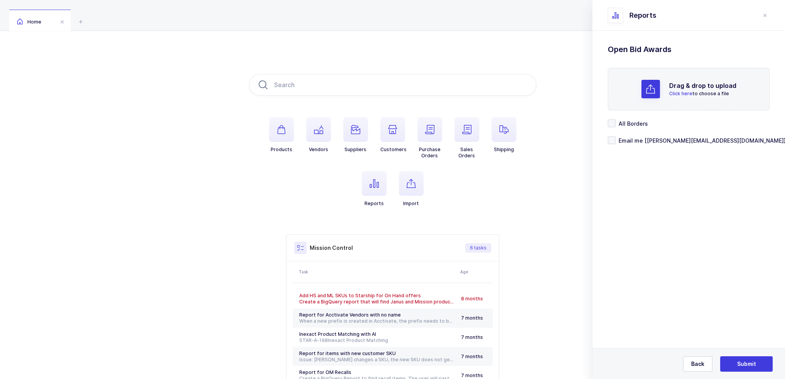
scroll to position [0, 0]
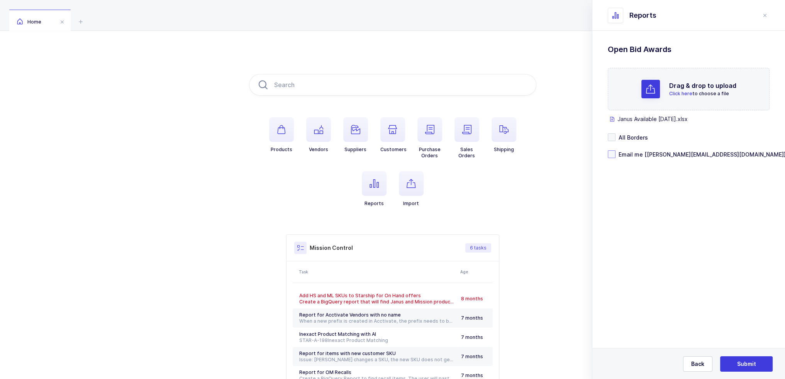
click at [634, 154] on span "Email me [[PERSON_NAME][EMAIL_ADDRESS][DOMAIN_NAME]]" at bounding box center [700, 154] width 170 height 7
click at [615, 151] on input "Email me [[PERSON_NAME][EMAIL_ADDRESS][DOMAIN_NAME]]" at bounding box center [615, 151] width 0 height 0
click at [628, 134] on span "All Borders" at bounding box center [631, 137] width 32 height 7
click at [615, 134] on input "All Borders" at bounding box center [615, 134] width 0 height 0
click at [743, 367] on span "Submit" at bounding box center [746, 365] width 19 height 8
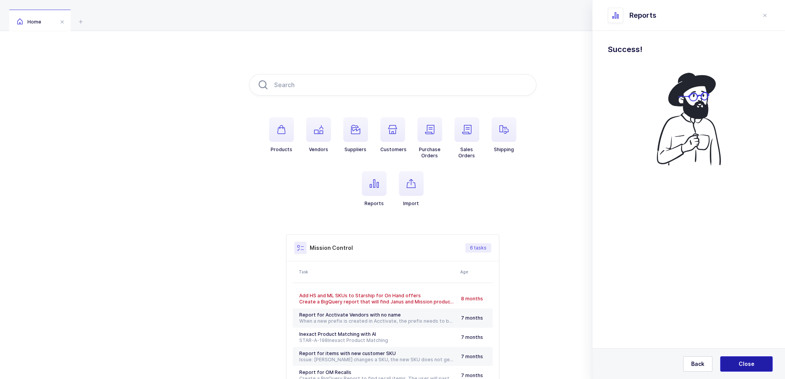
click at [745, 362] on span "Close" at bounding box center [746, 365] width 16 height 8
